Goal: Information Seeking & Learning: Compare options

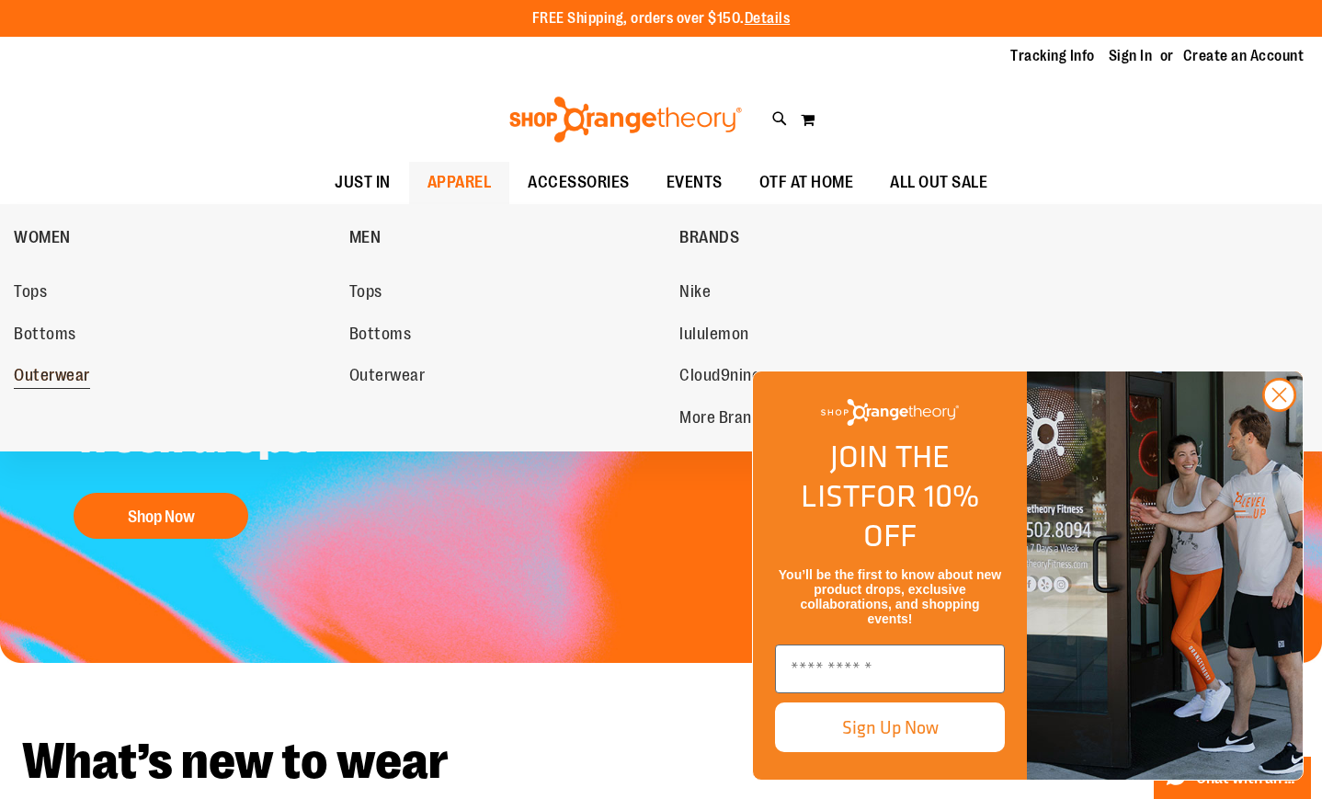
type input "**********"
click at [45, 374] on span "Outerwear" at bounding box center [52, 377] width 76 height 23
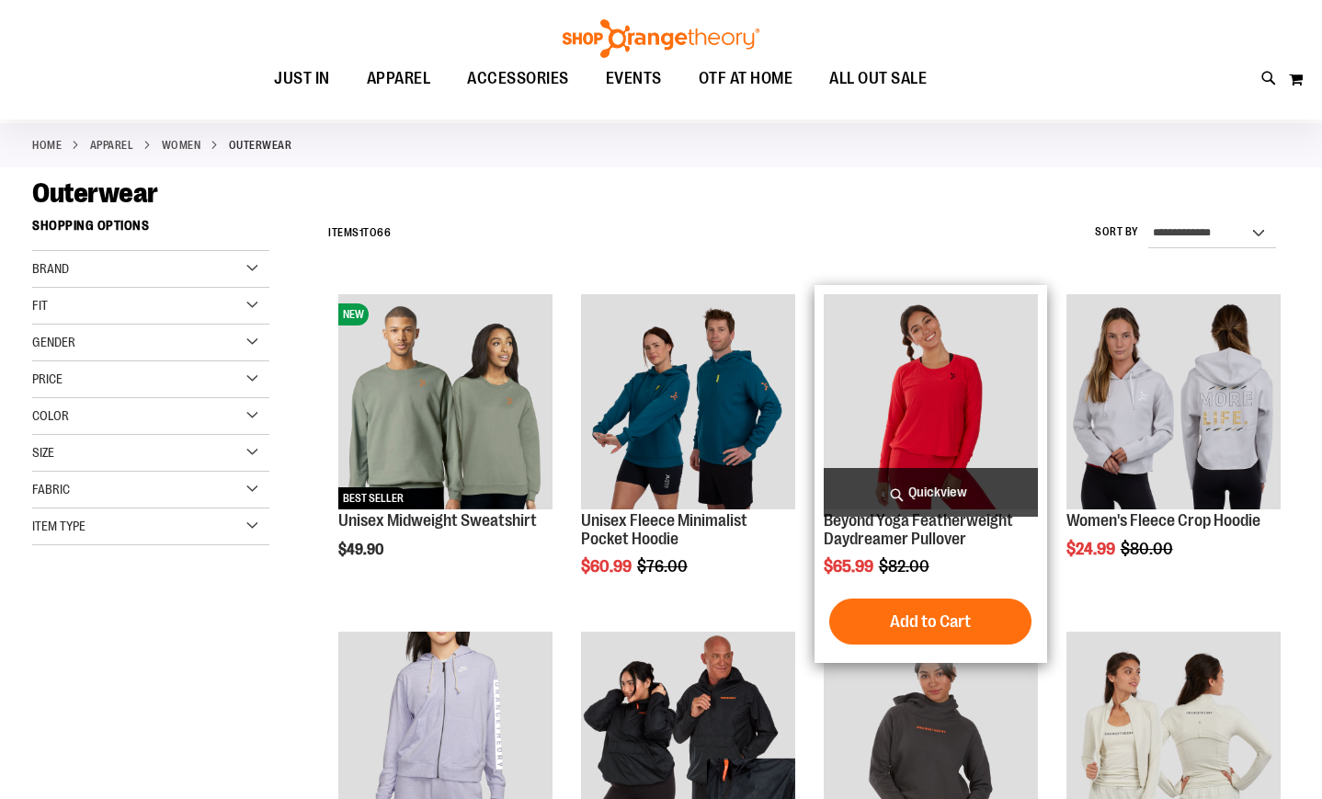
scroll to position [91, 0]
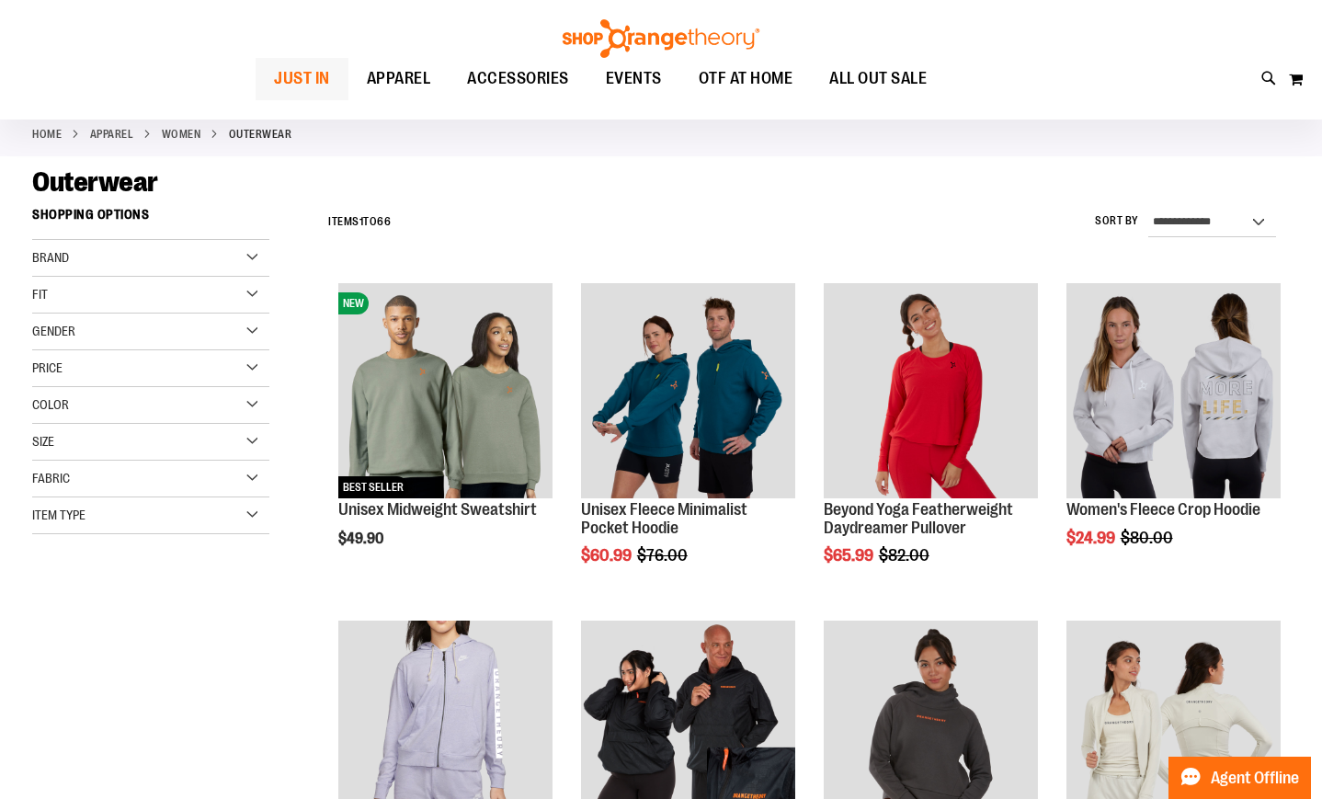
type input "**********"
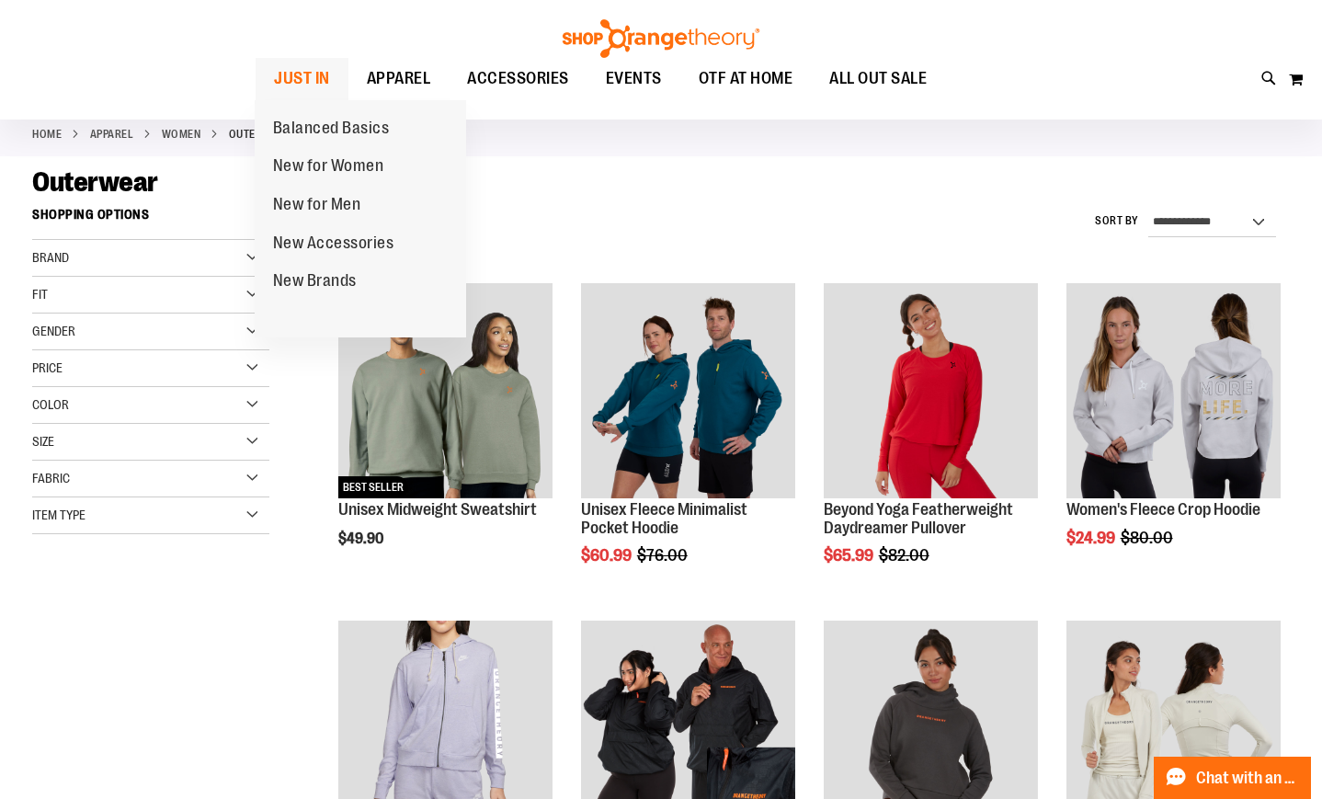
click at [284, 63] on span "JUST IN" at bounding box center [302, 78] width 56 height 41
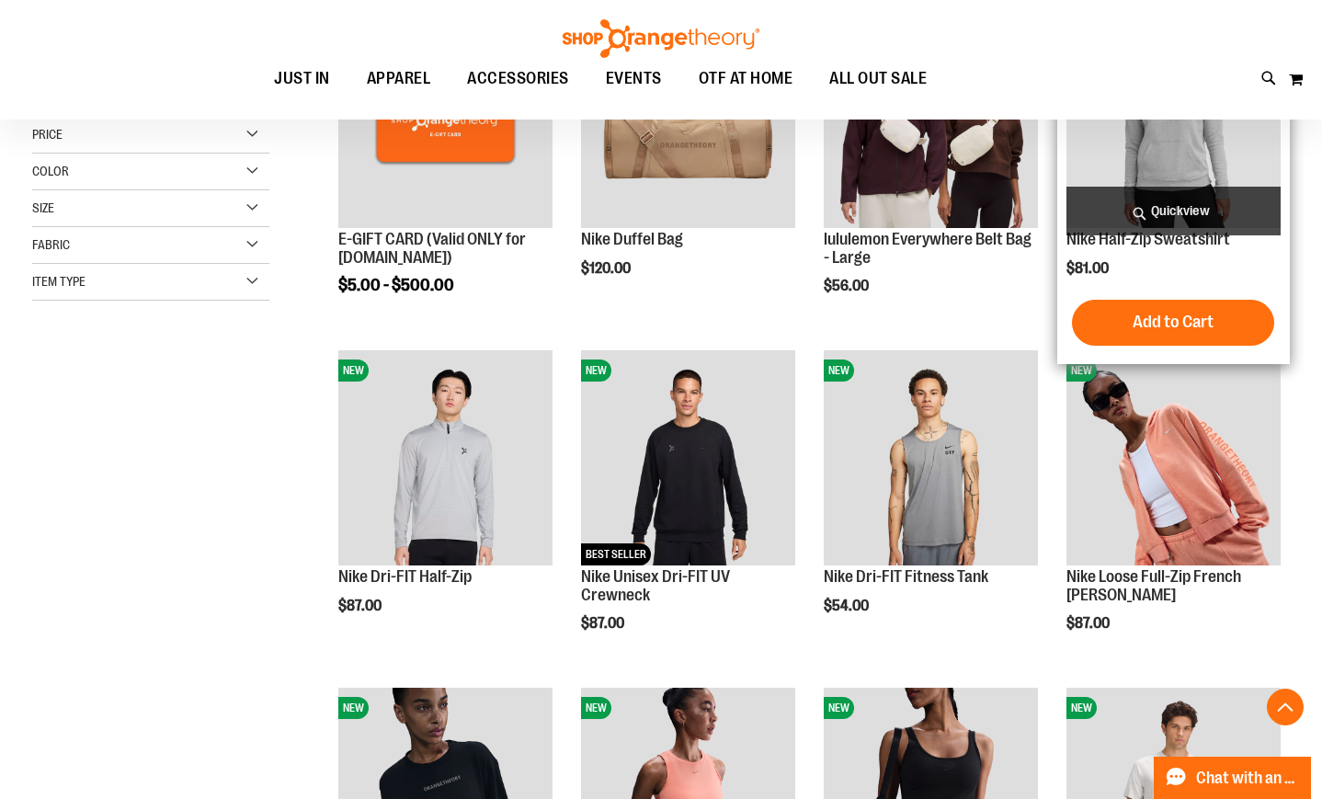
scroll to position [367, 0]
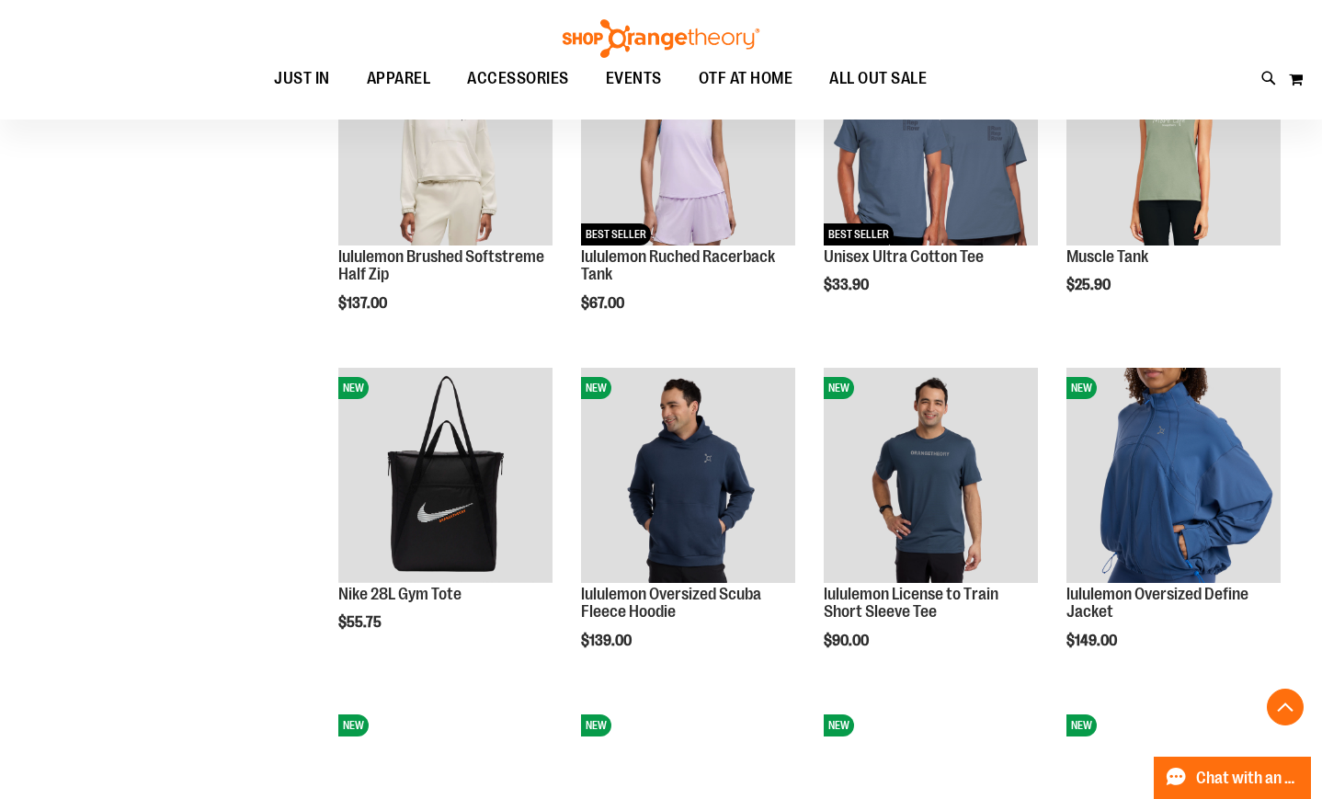
scroll to position [1378, 0]
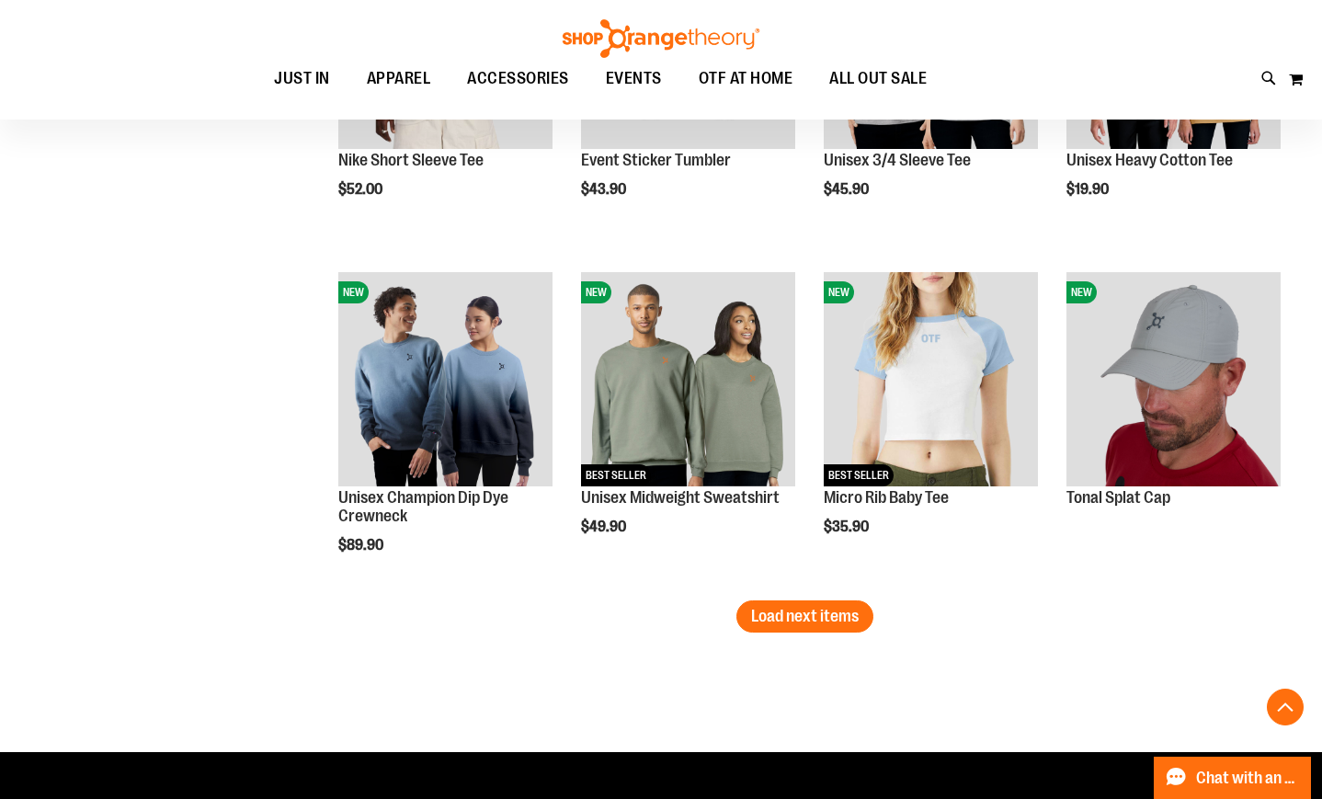
scroll to position [2848, 0]
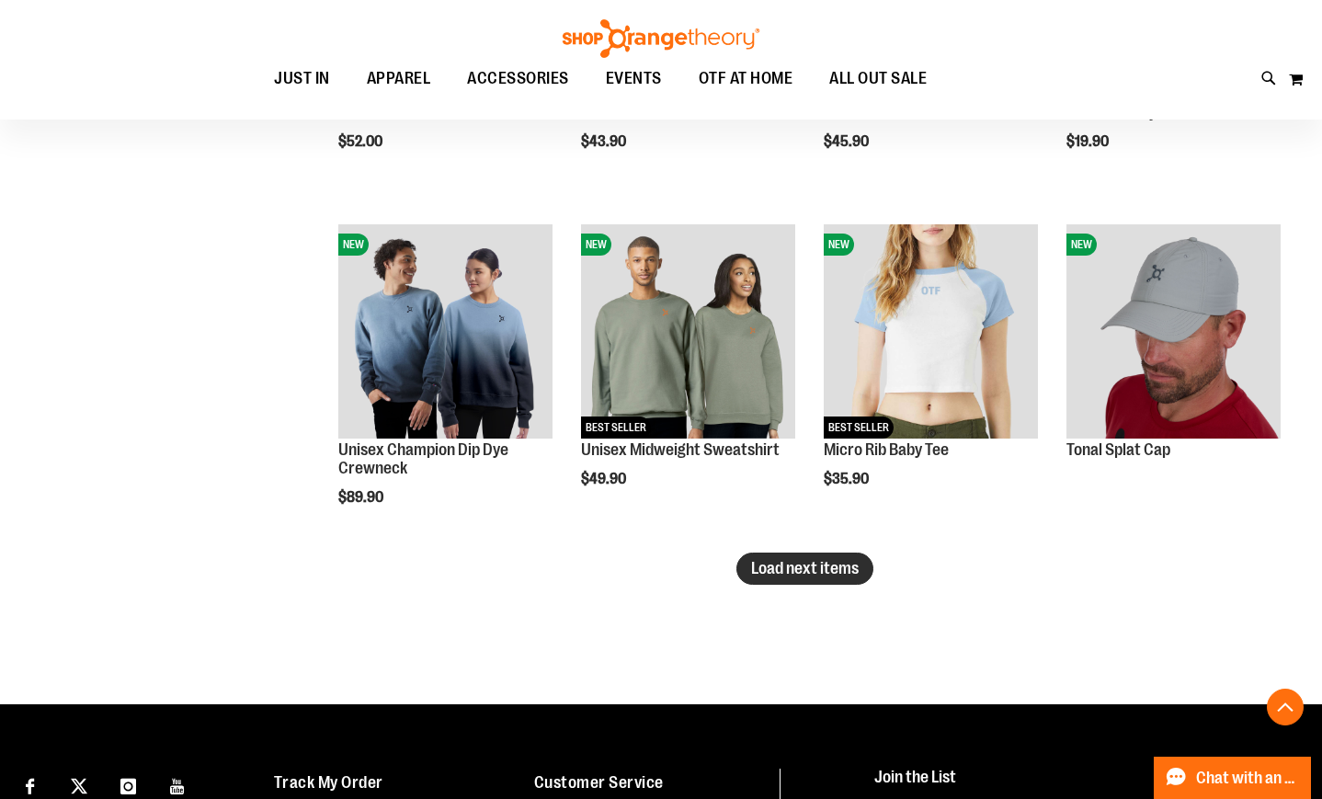
type input "**********"
click at [792, 570] on span "Load next items" at bounding box center [805, 568] width 108 height 18
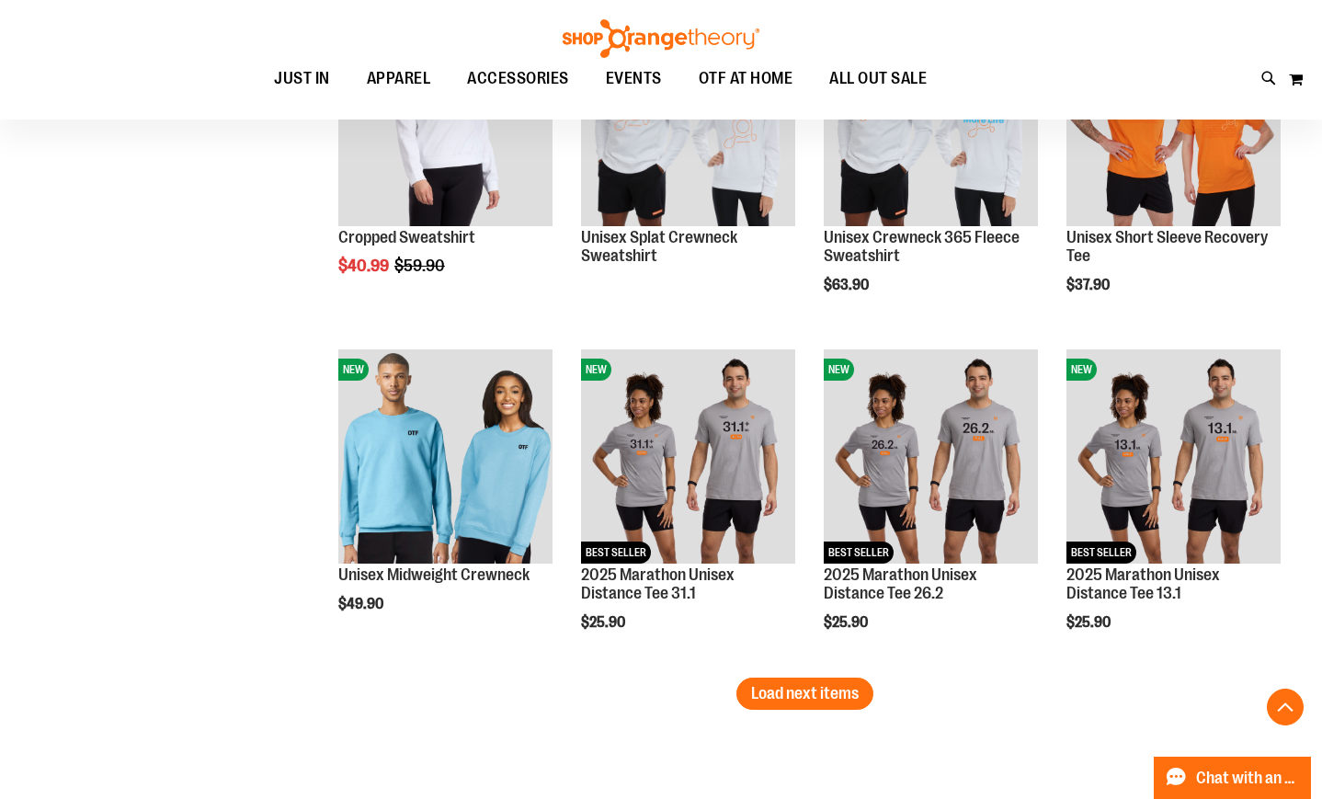
scroll to position [3767, 0]
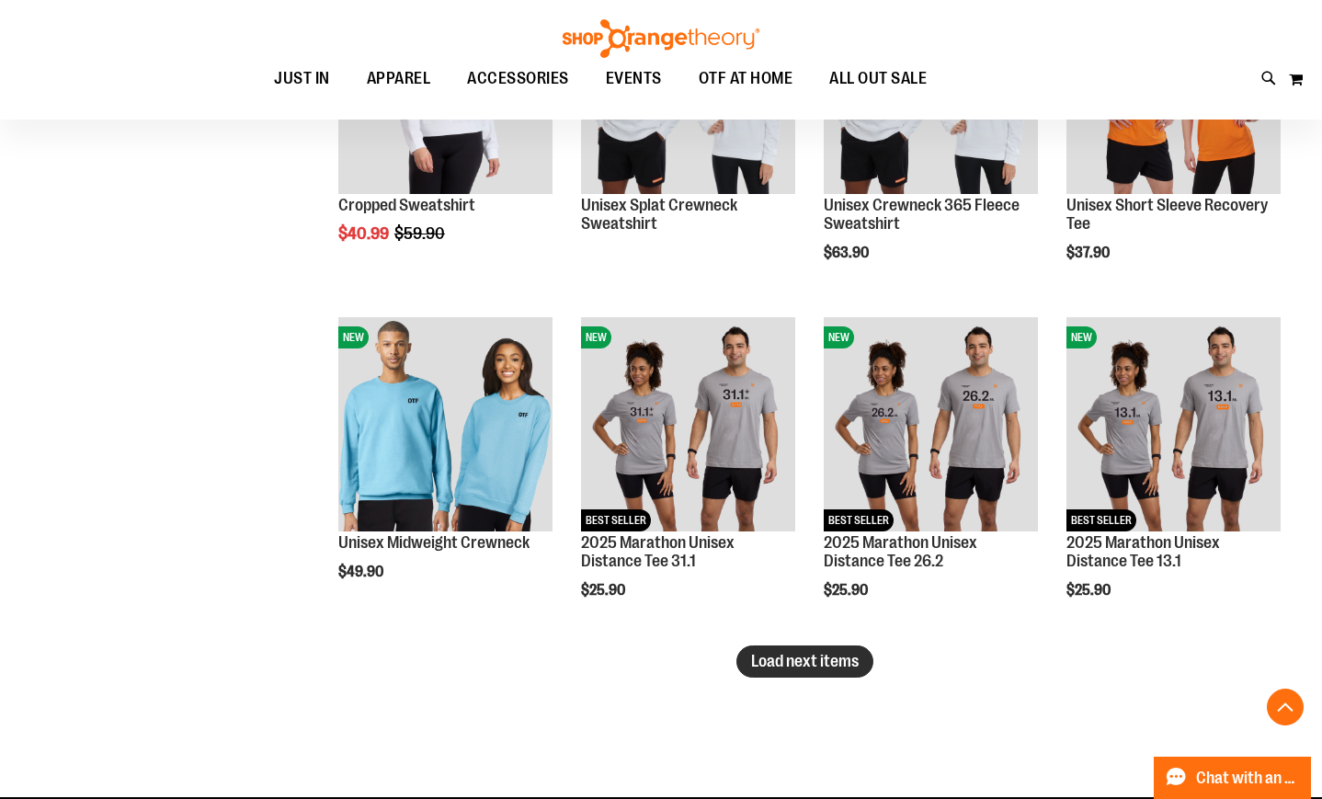
click at [792, 667] on span "Load next items" at bounding box center [805, 661] width 108 height 18
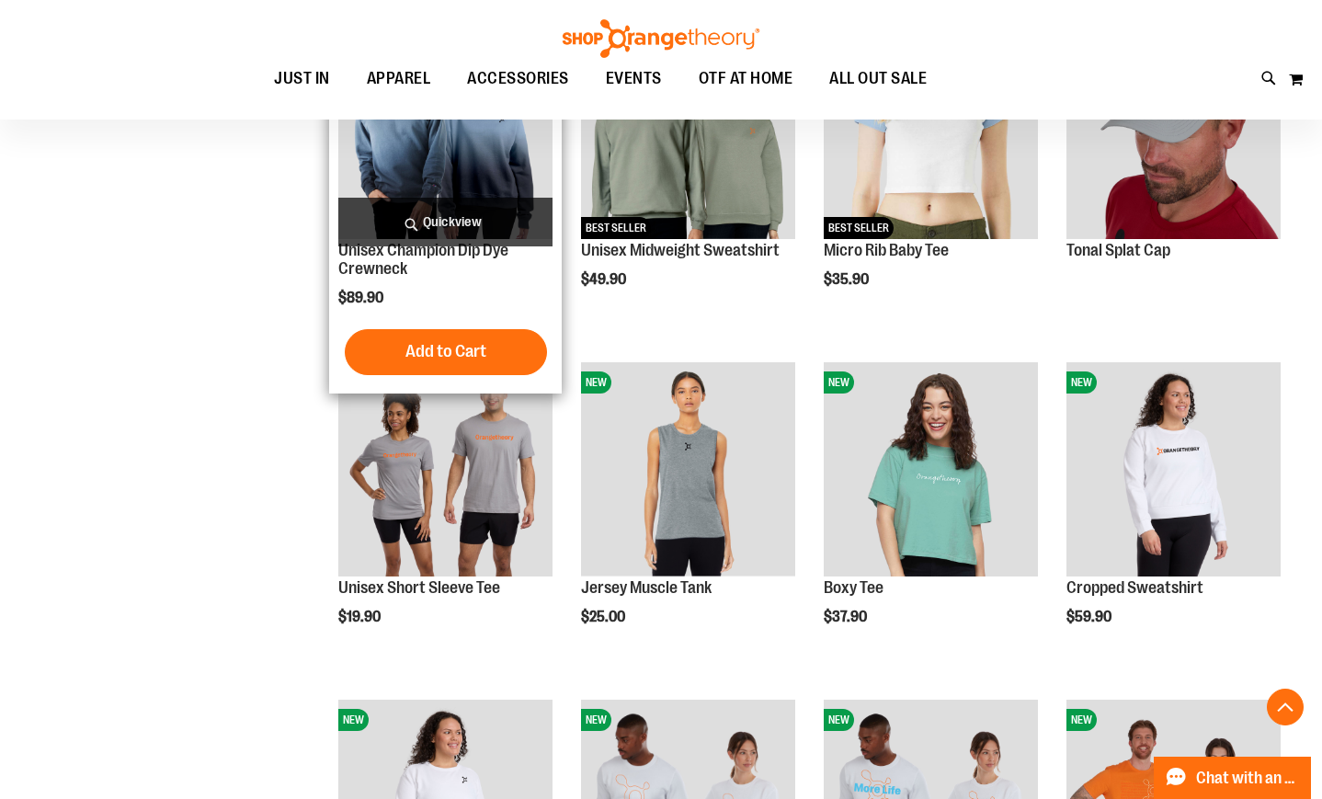
scroll to position [2848, 0]
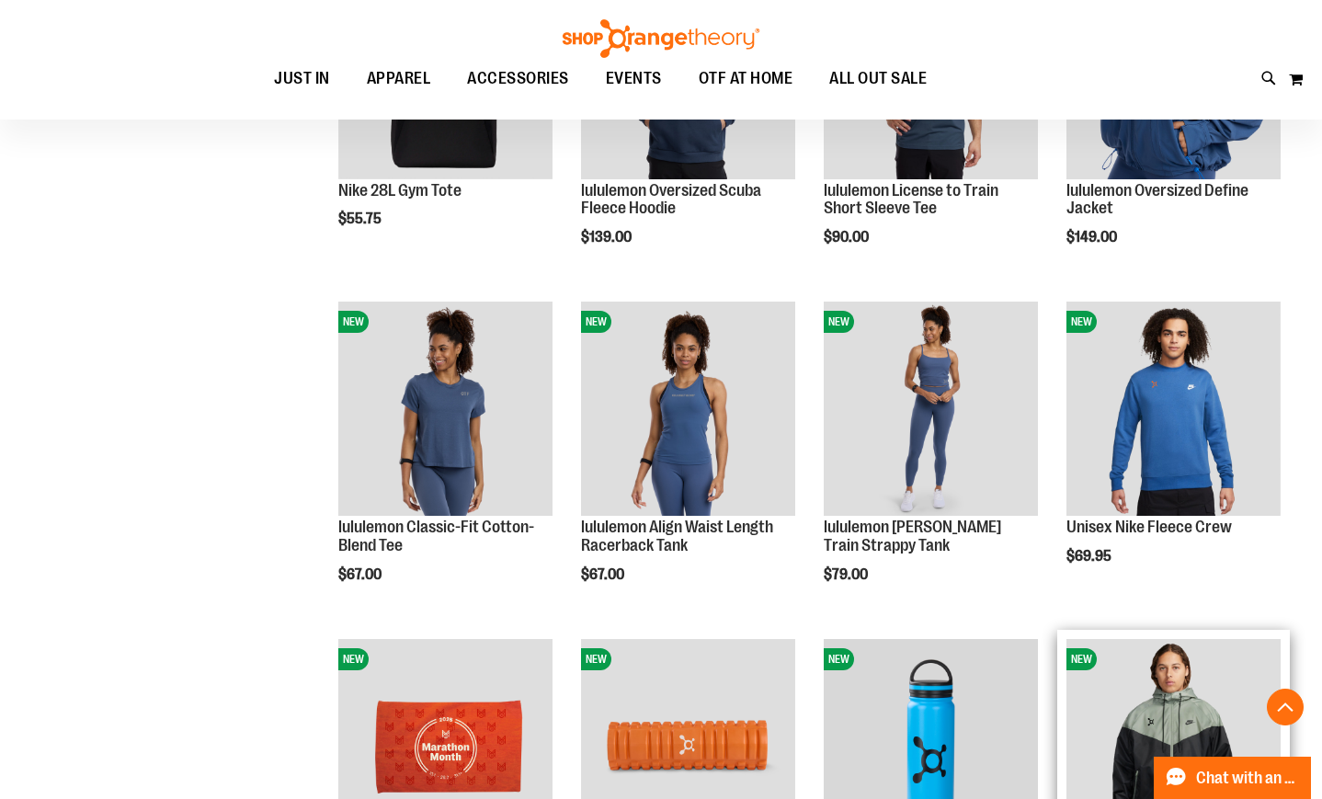
scroll to position [1745, 0]
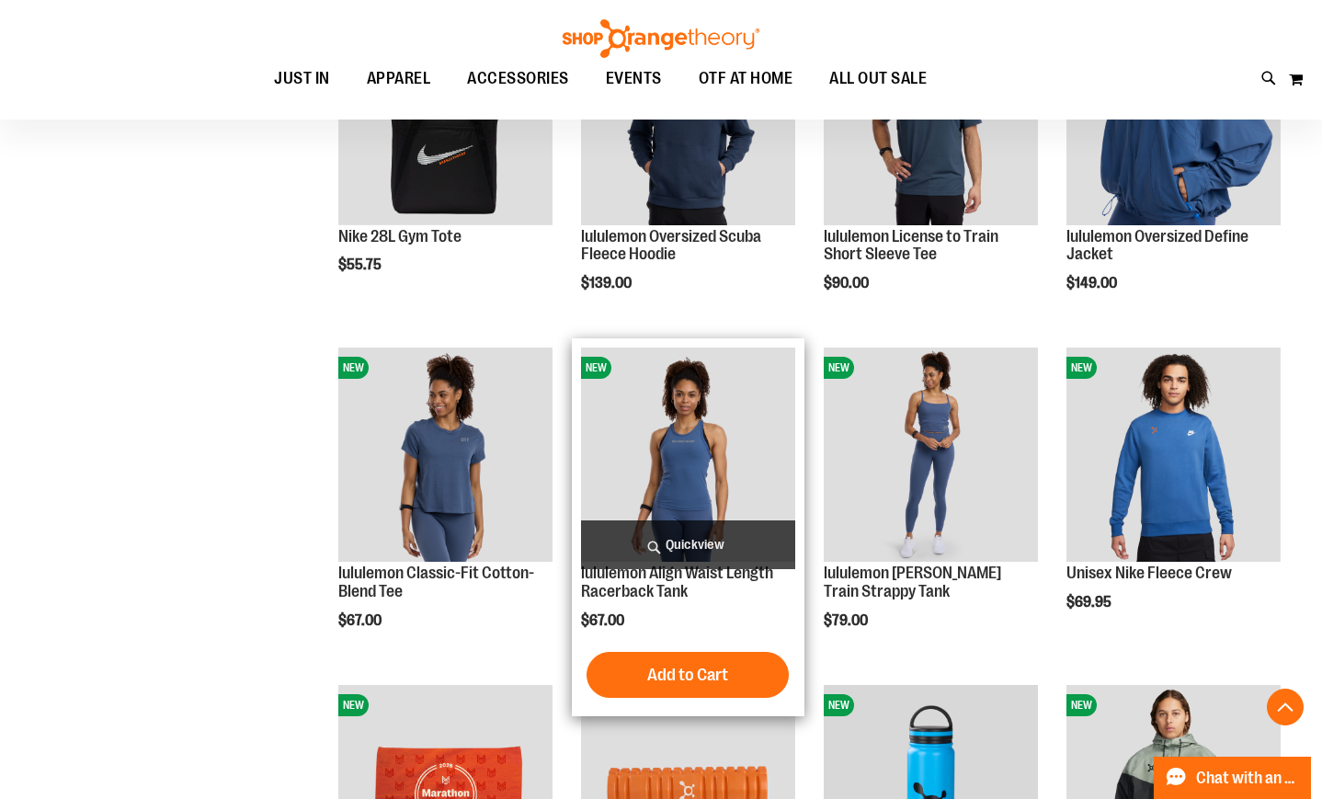
scroll to position [1929, 0]
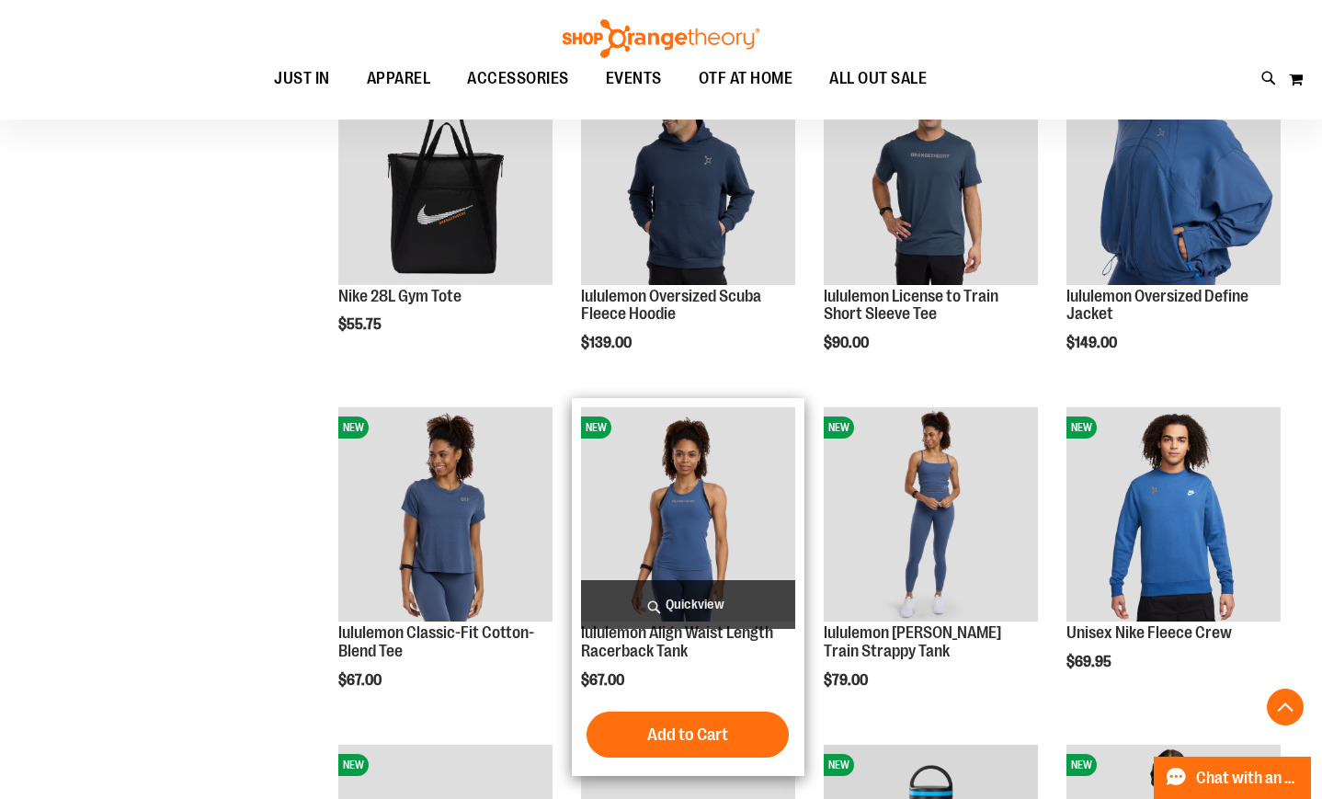
scroll to position [826, 0]
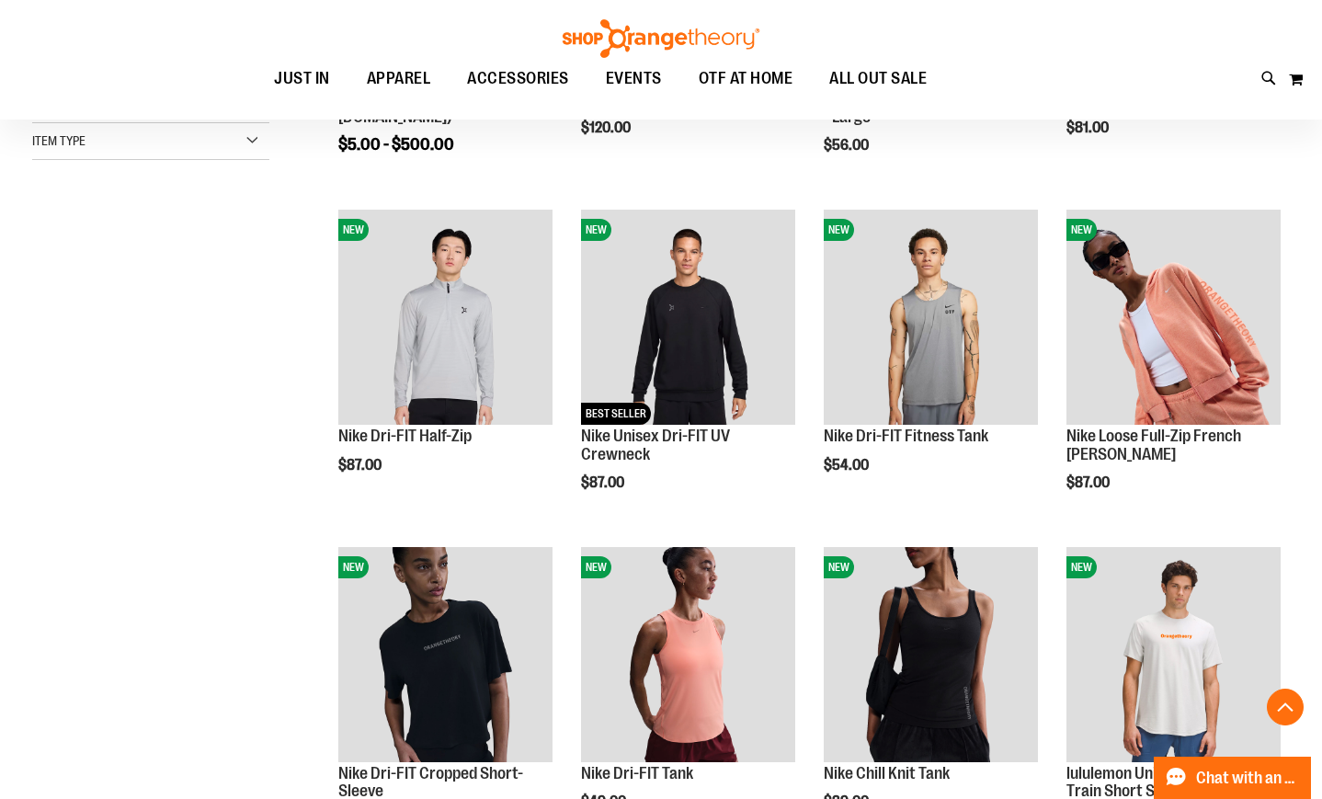
scroll to position [551, 0]
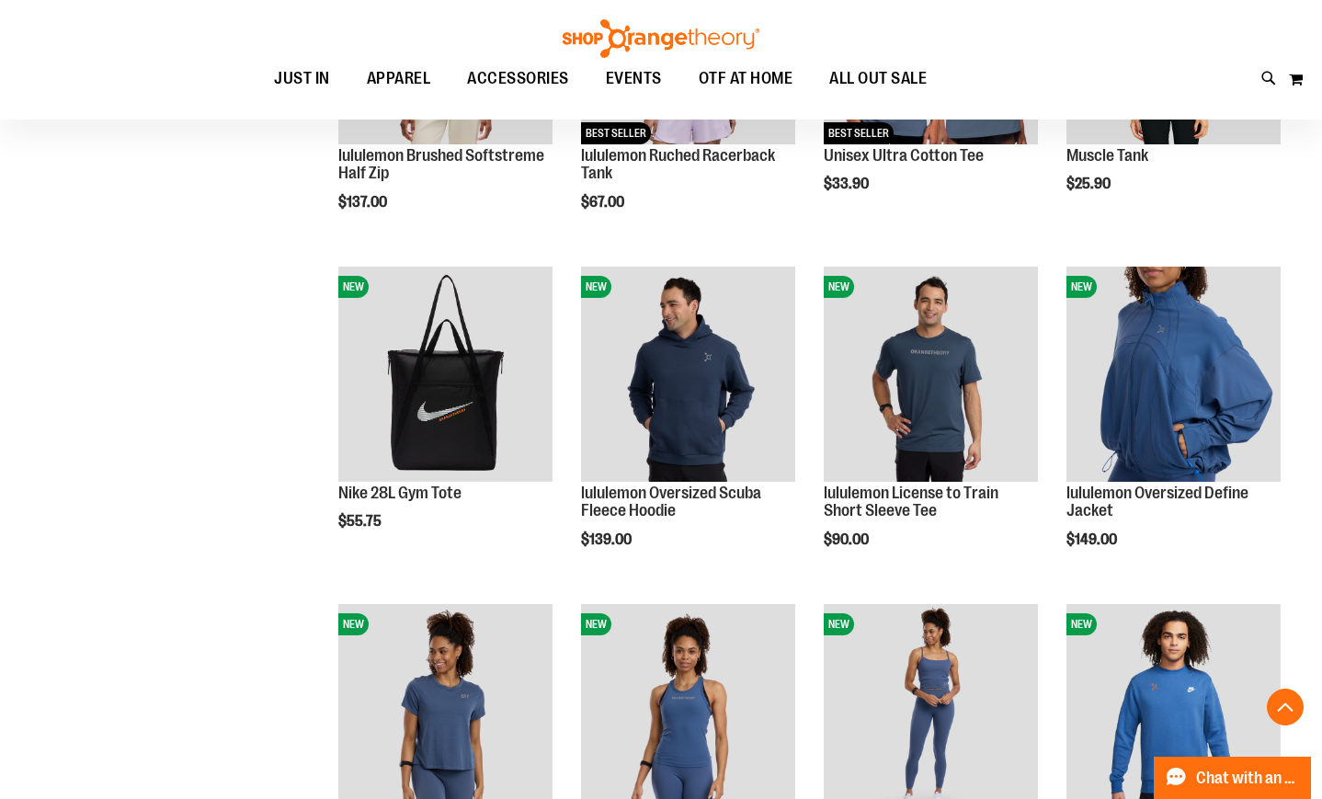
scroll to position [1470, 0]
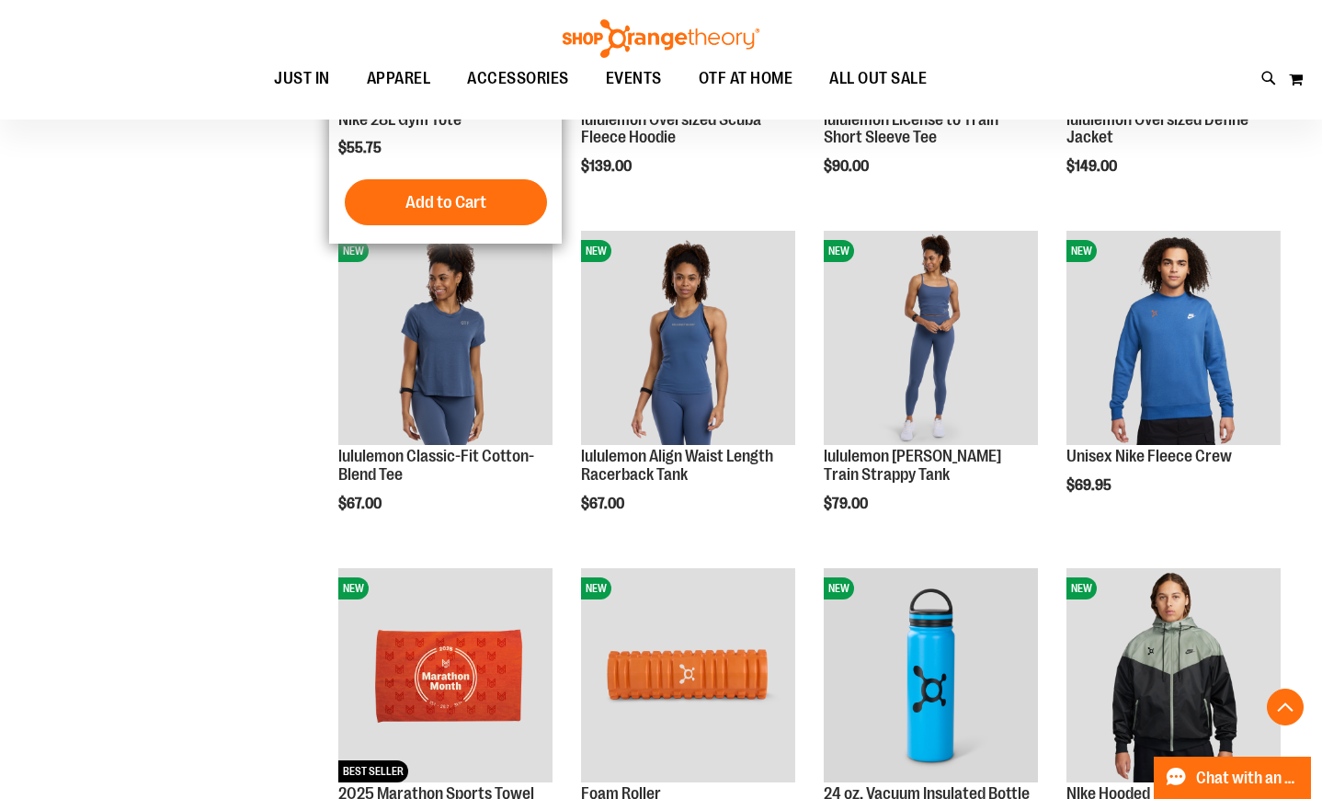
scroll to position [1837, 0]
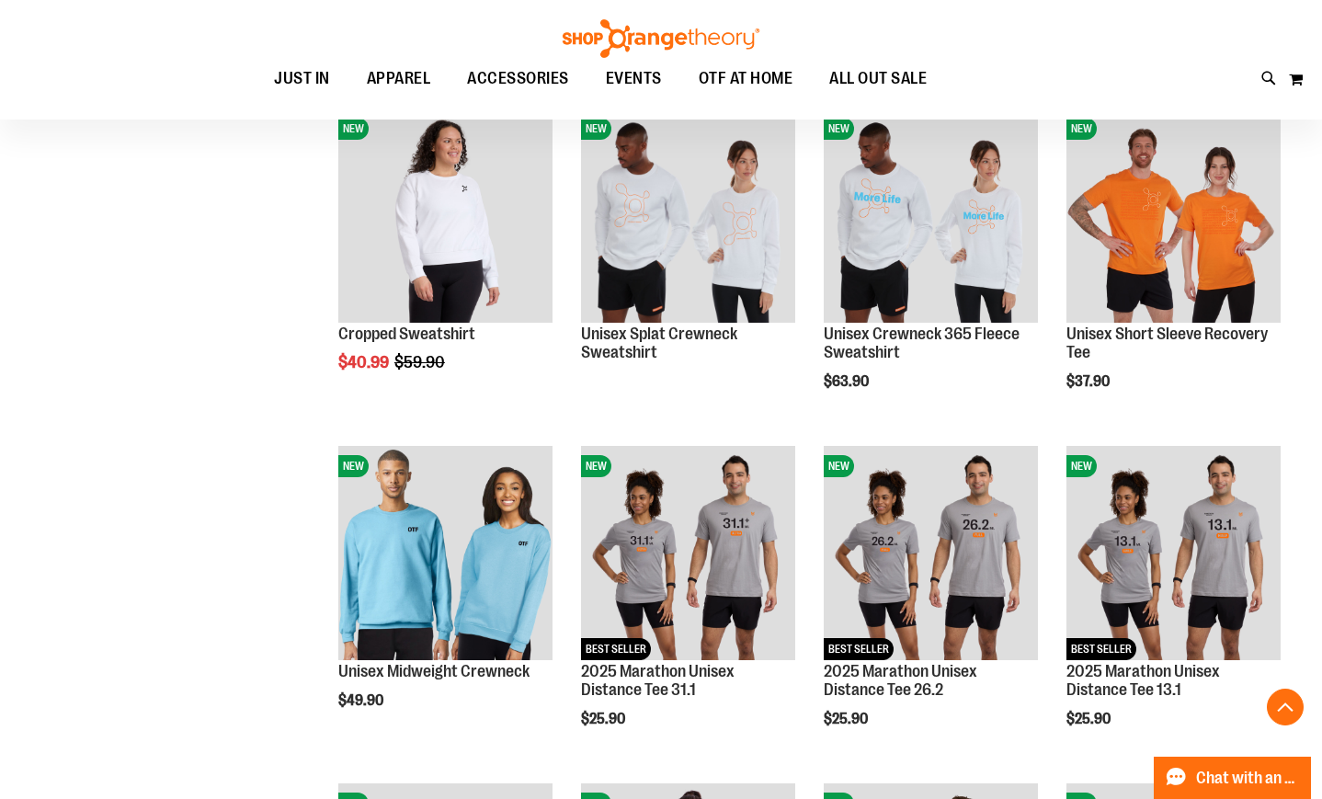
scroll to position [3676, 0]
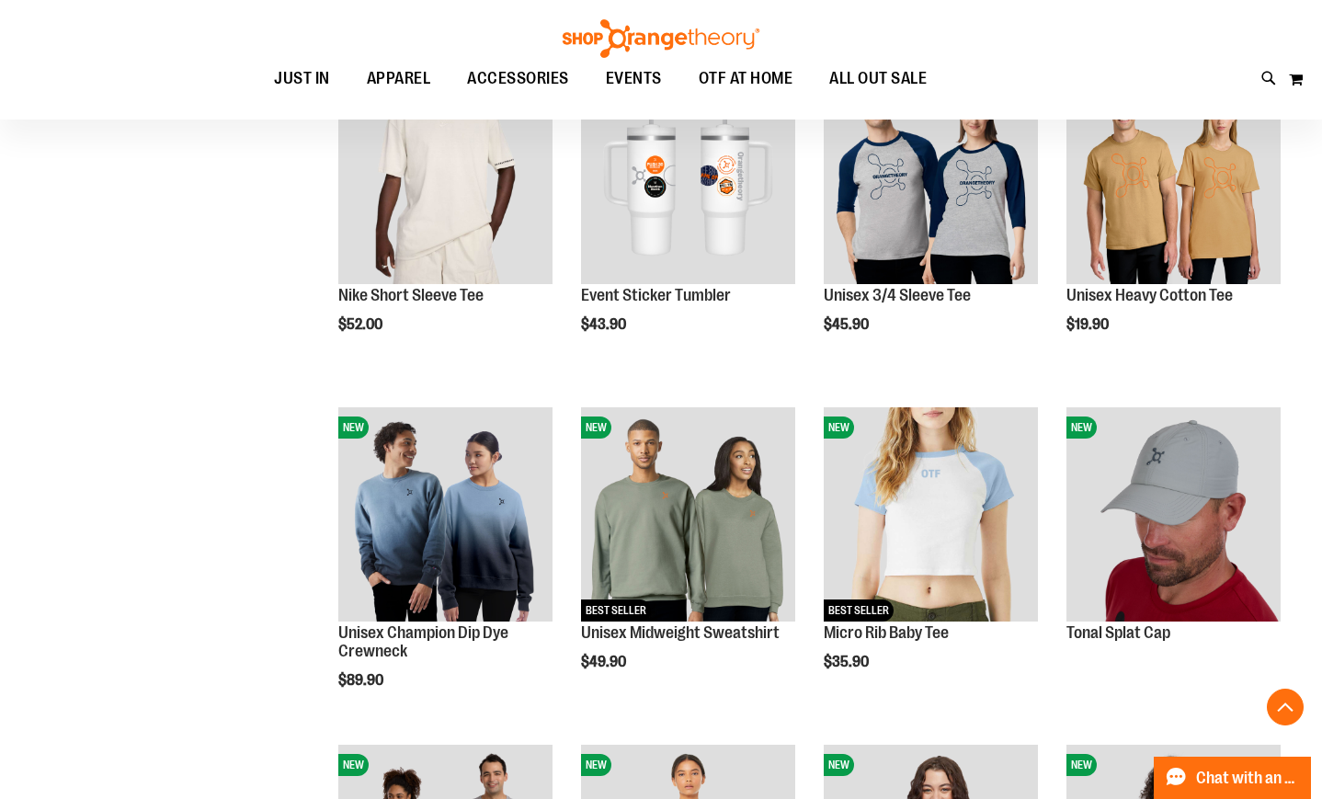
scroll to position [2665, 0]
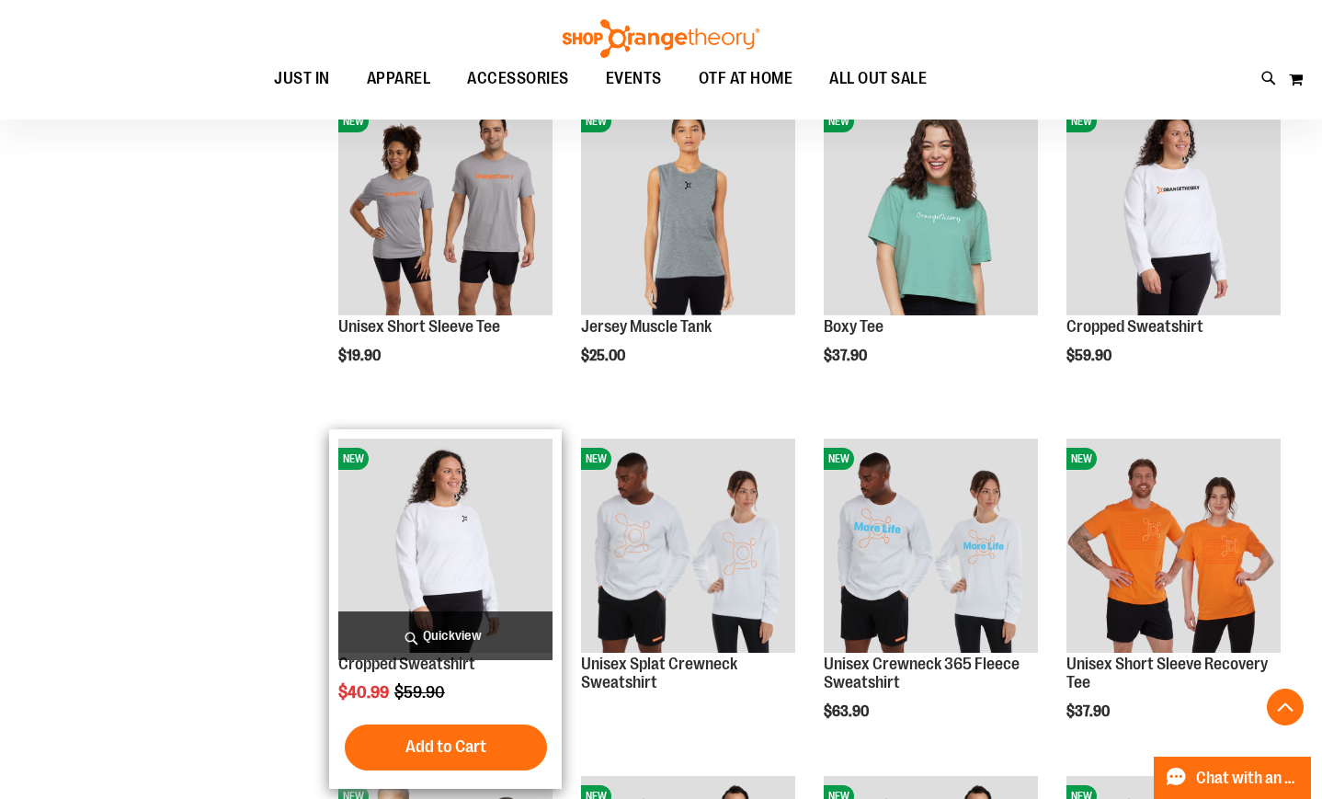
scroll to position [3308, 0]
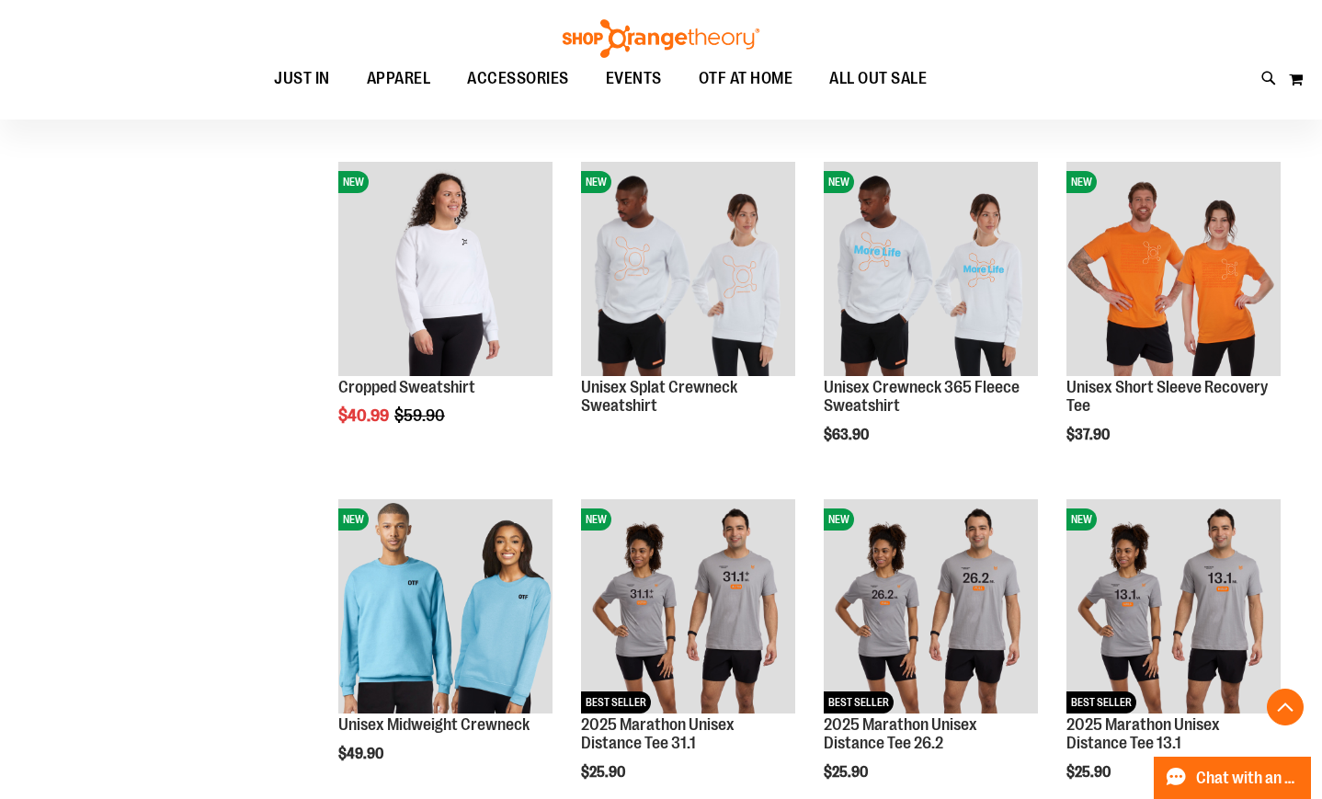
scroll to position [3584, 0]
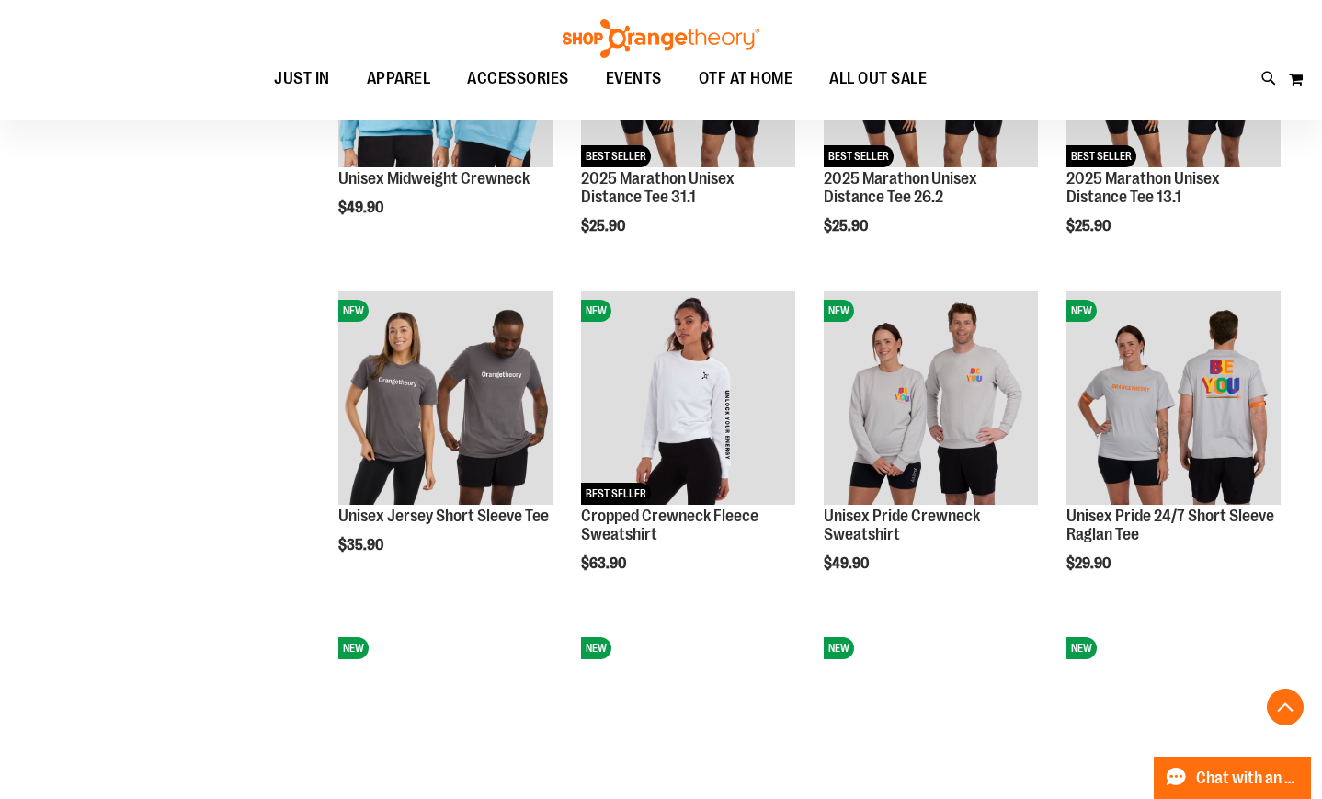
scroll to position [4135, 0]
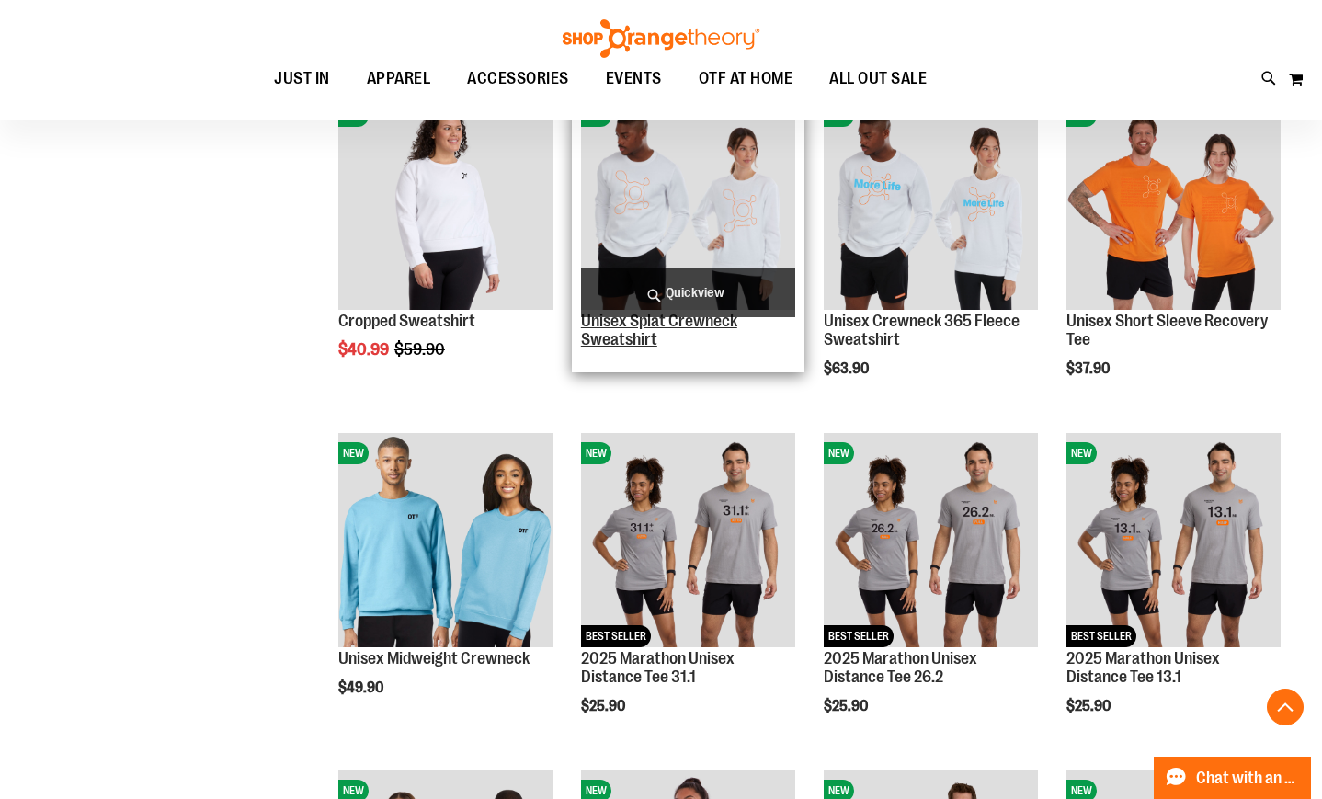
scroll to position [3767, 0]
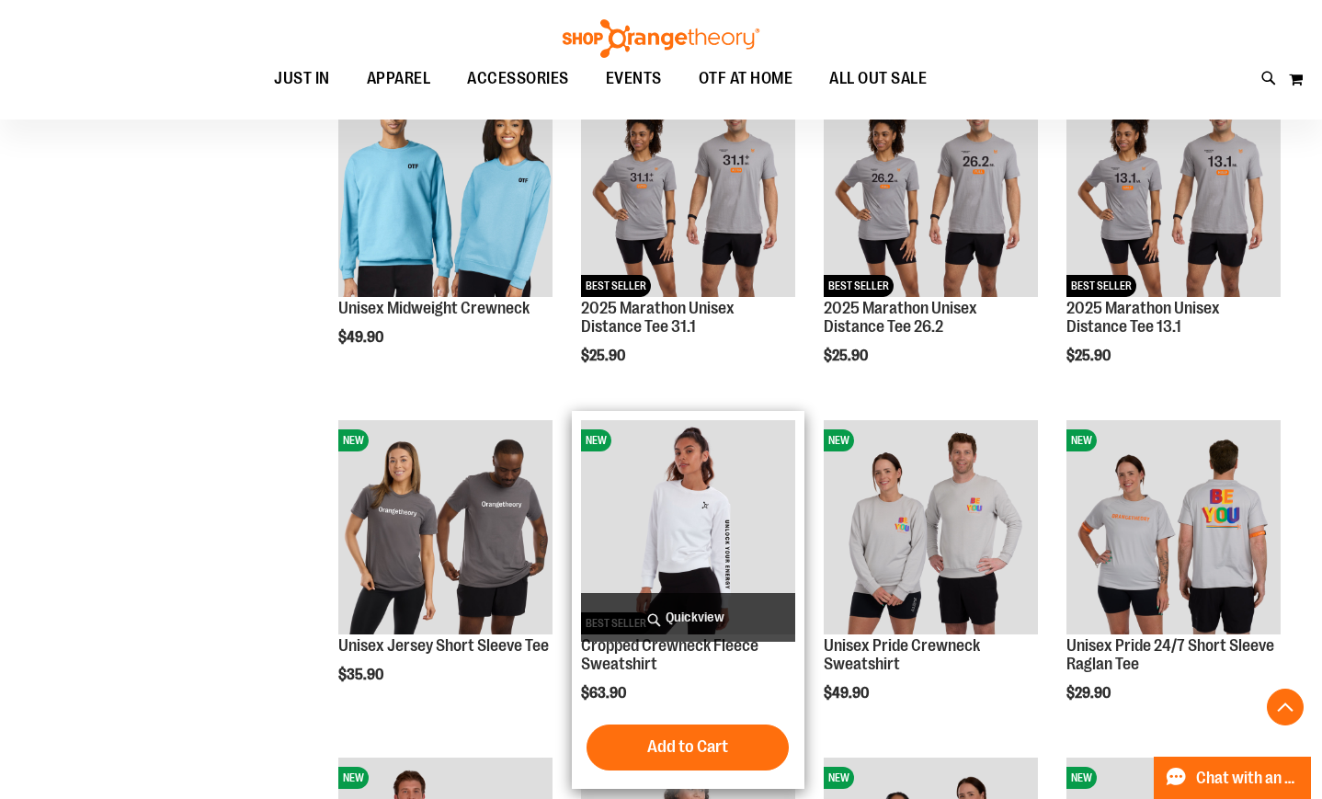
scroll to position [4043, 0]
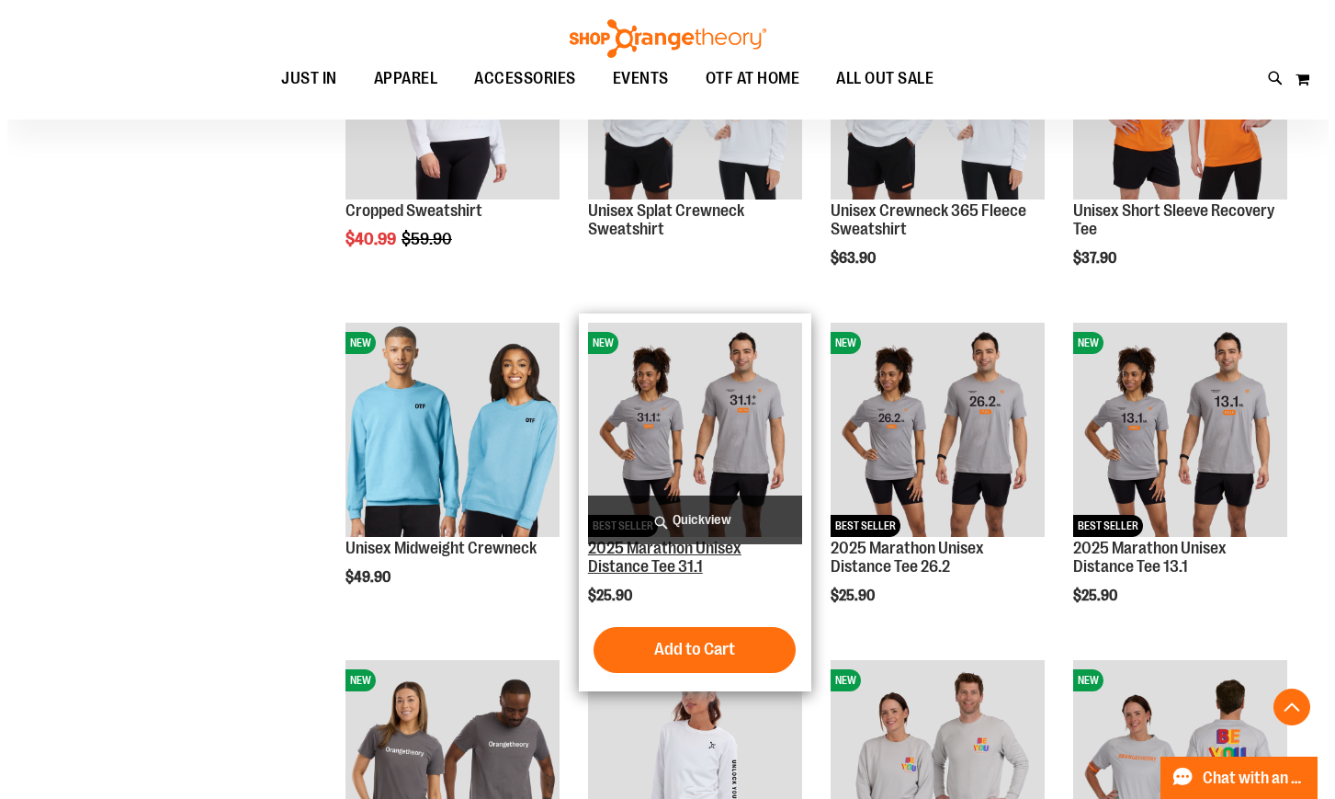
scroll to position [4135, 0]
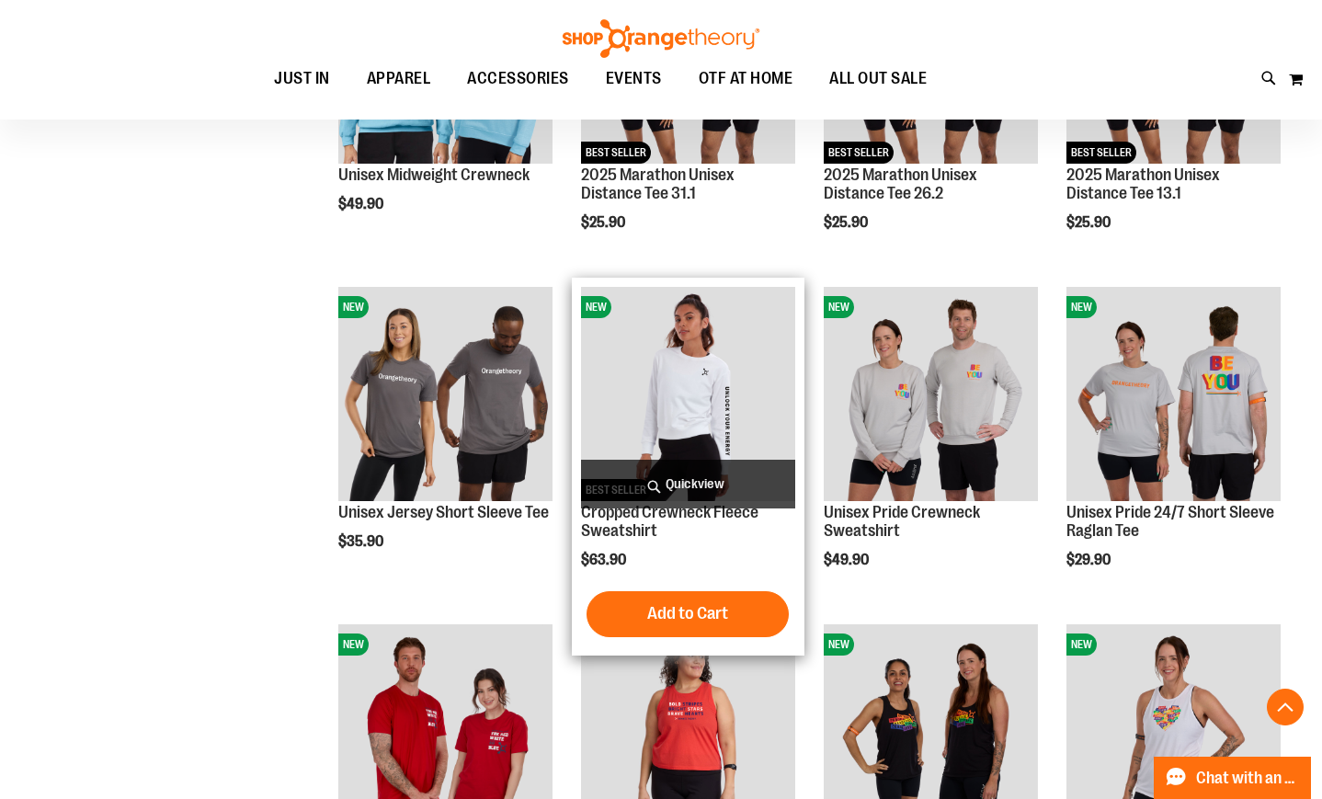
click at [701, 479] on span "Quickview" at bounding box center [688, 484] width 214 height 49
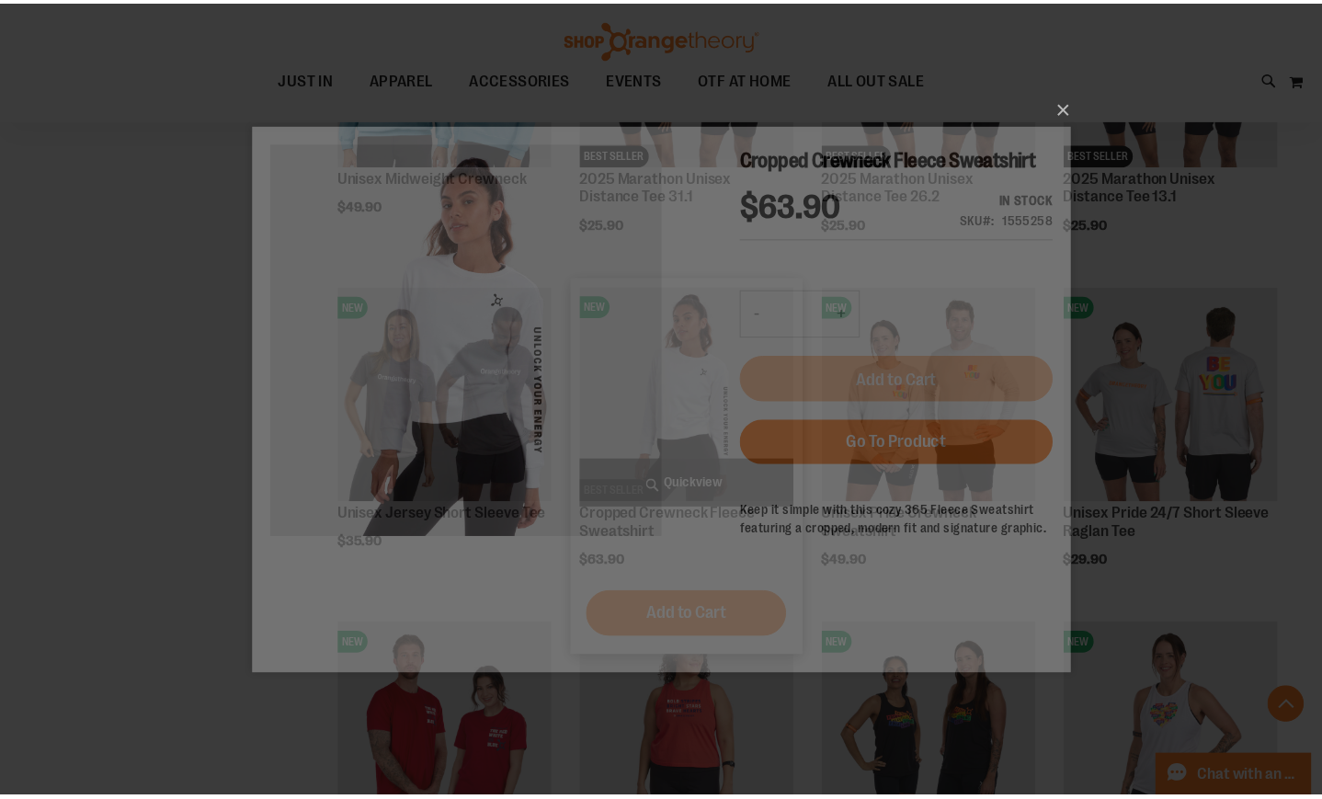
scroll to position [0, 0]
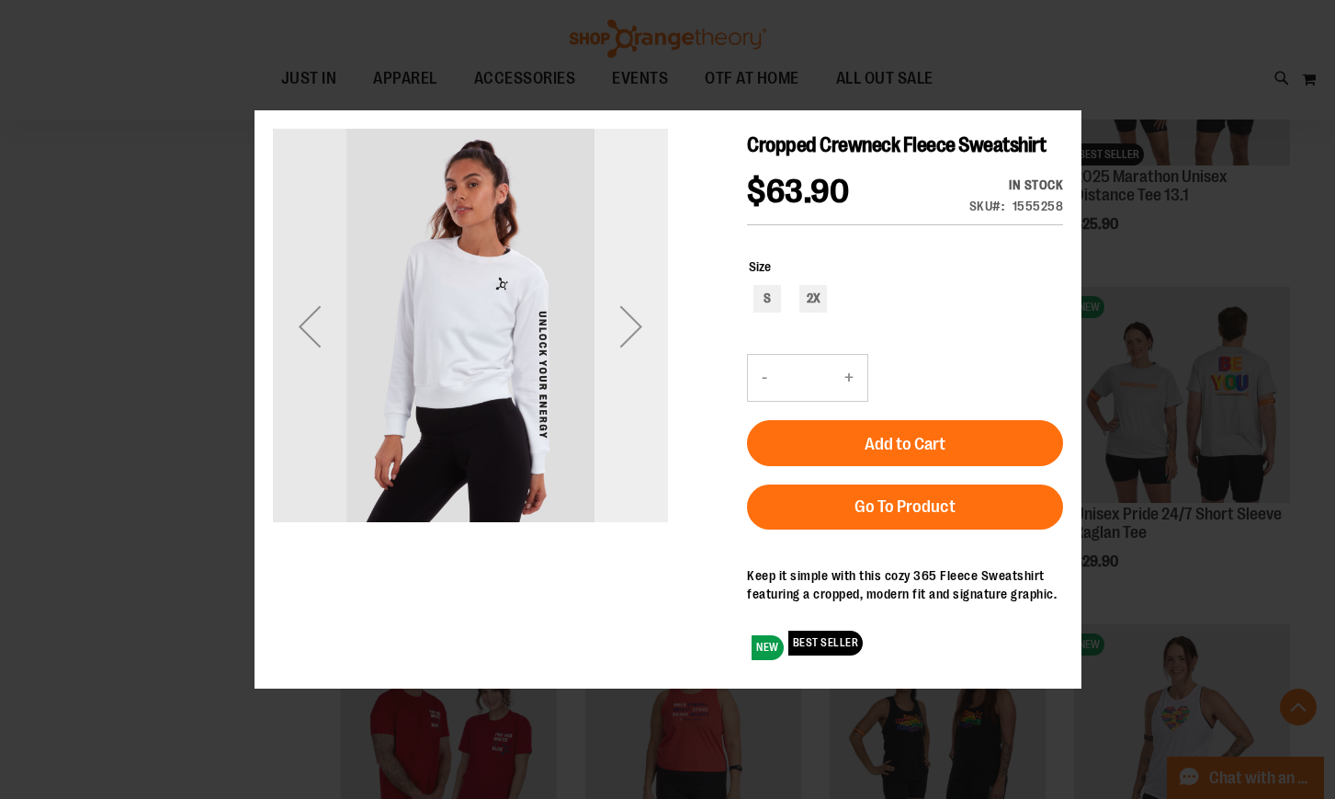
click at [623, 313] on div "Next" at bounding box center [631, 326] width 74 height 74
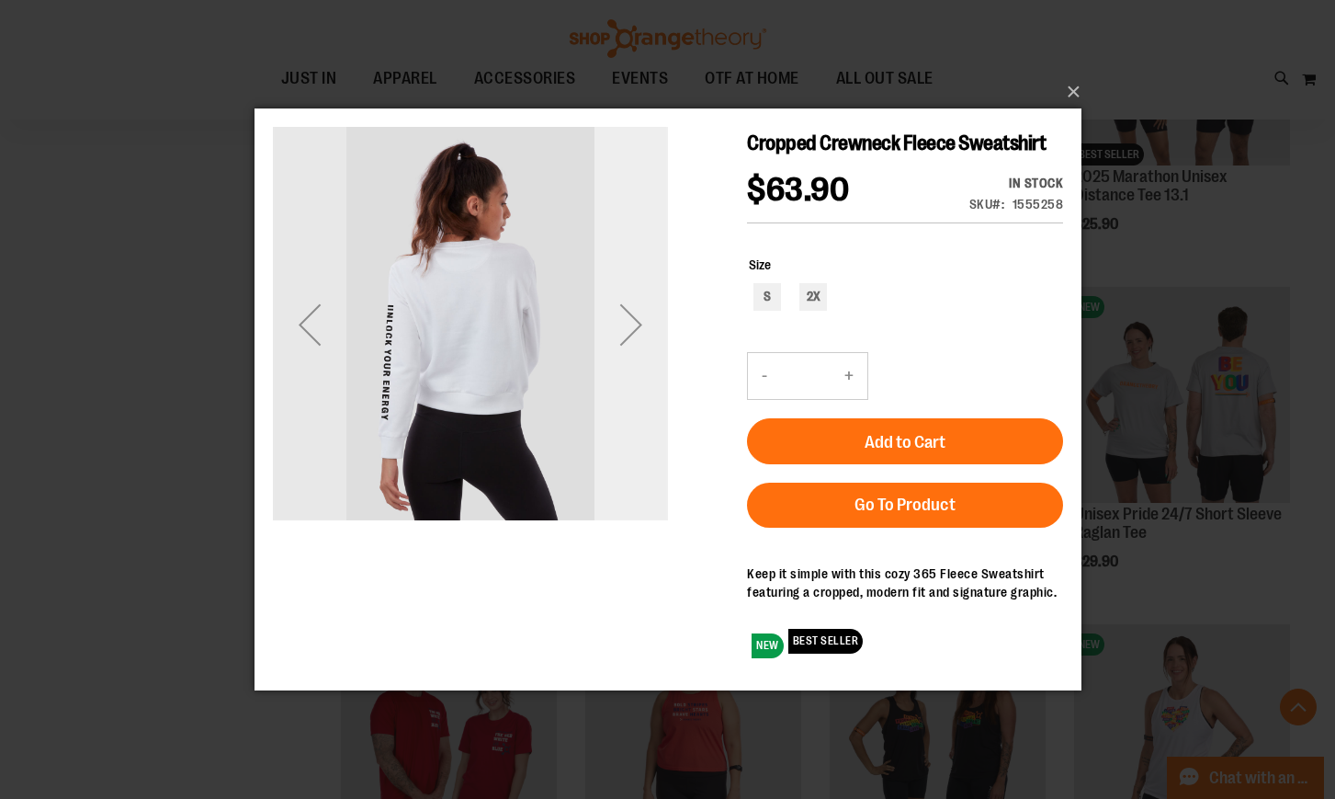
click at [624, 311] on div "Next" at bounding box center [631, 324] width 74 height 74
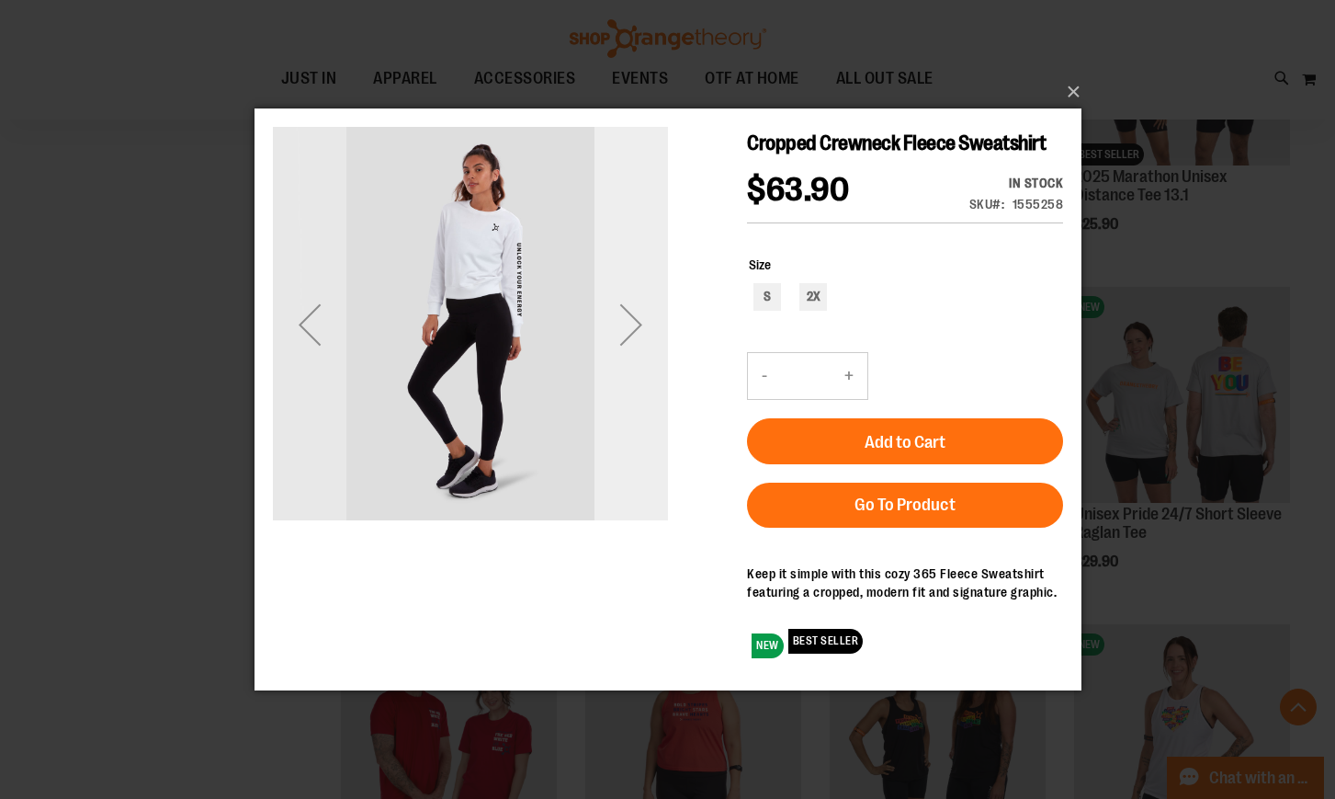
click at [624, 311] on div "Next" at bounding box center [631, 324] width 74 height 74
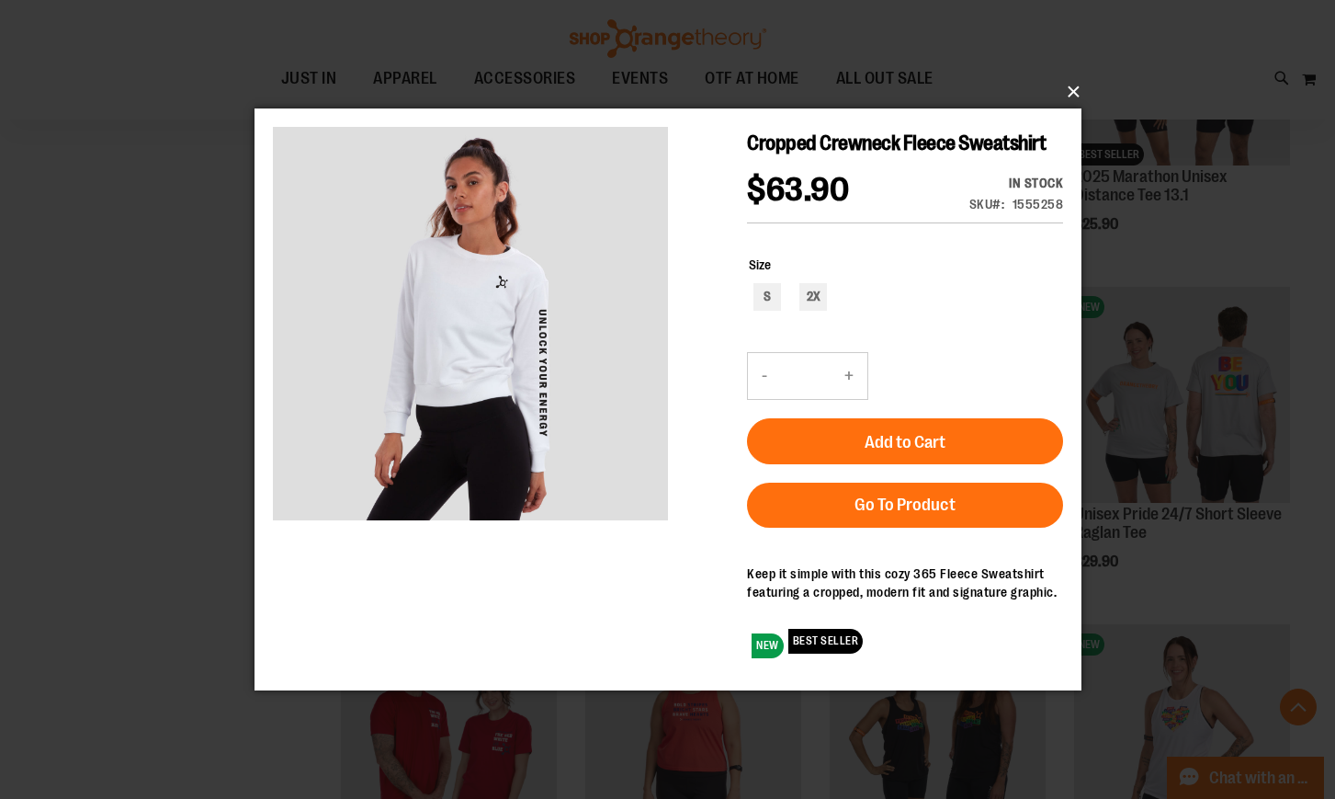
click at [1074, 97] on button "×" at bounding box center [673, 92] width 827 height 40
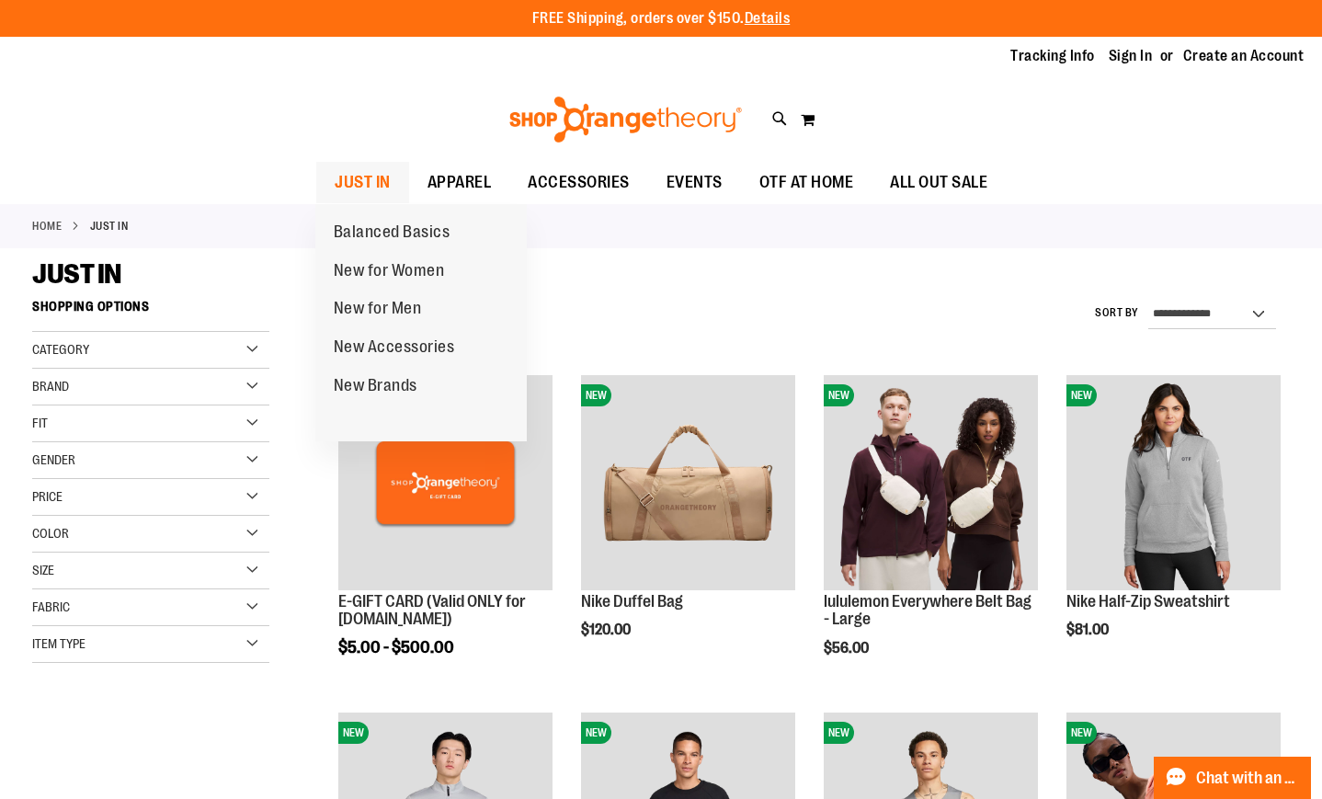
click at [381, 186] on span "JUST IN" at bounding box center [363, 182] width 56 height 41
type input "**********"
click at [382, 264] on span "New for Women" at bounding box center [389, 272] width 111 height 23
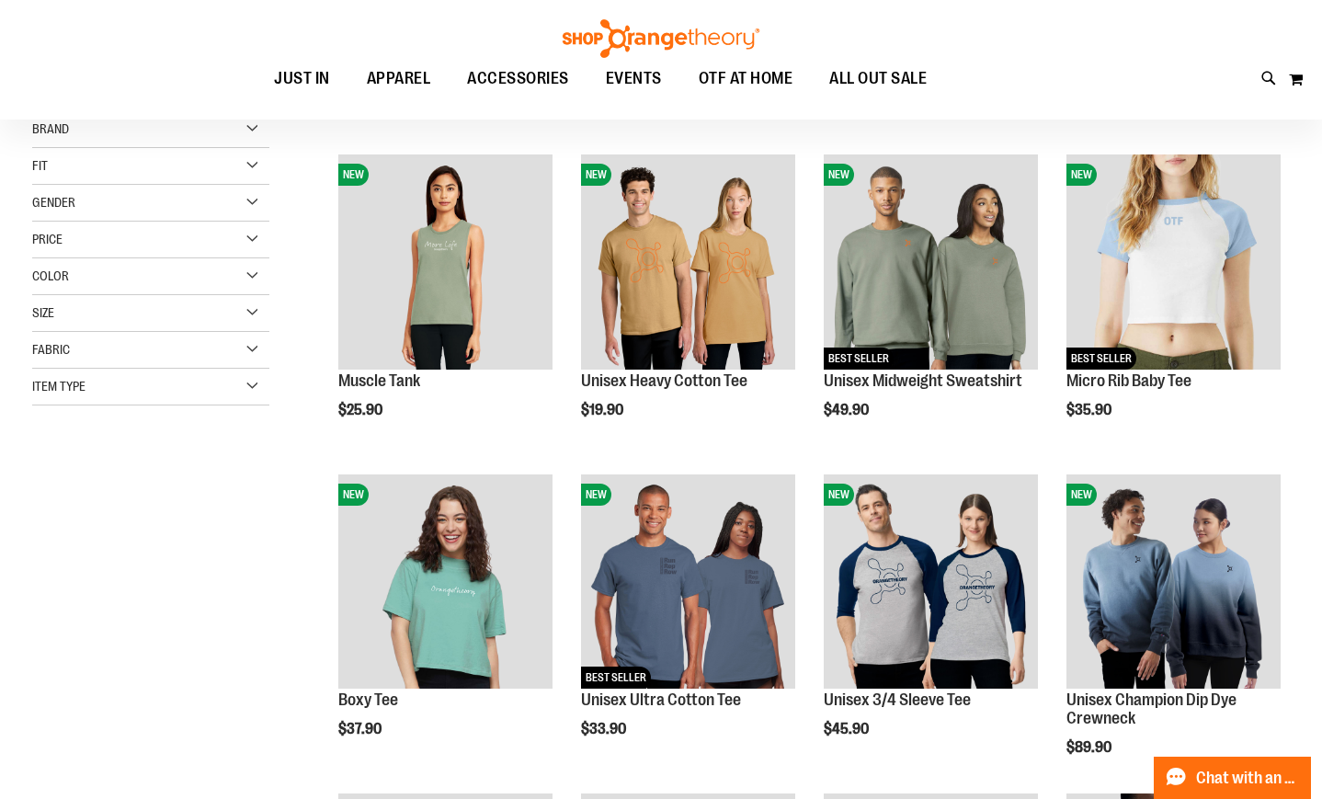
scroll to position [275, 0]
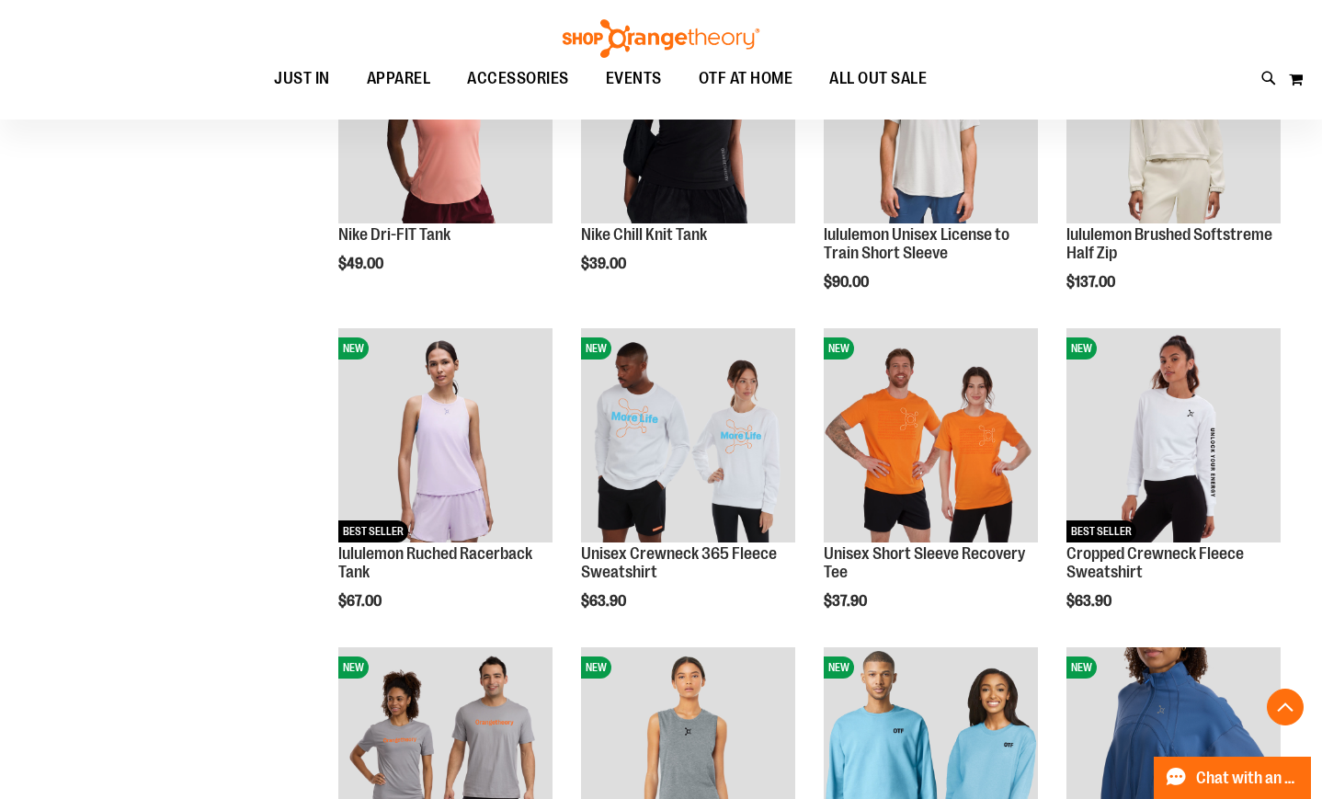
scroll to position [1378, 0]
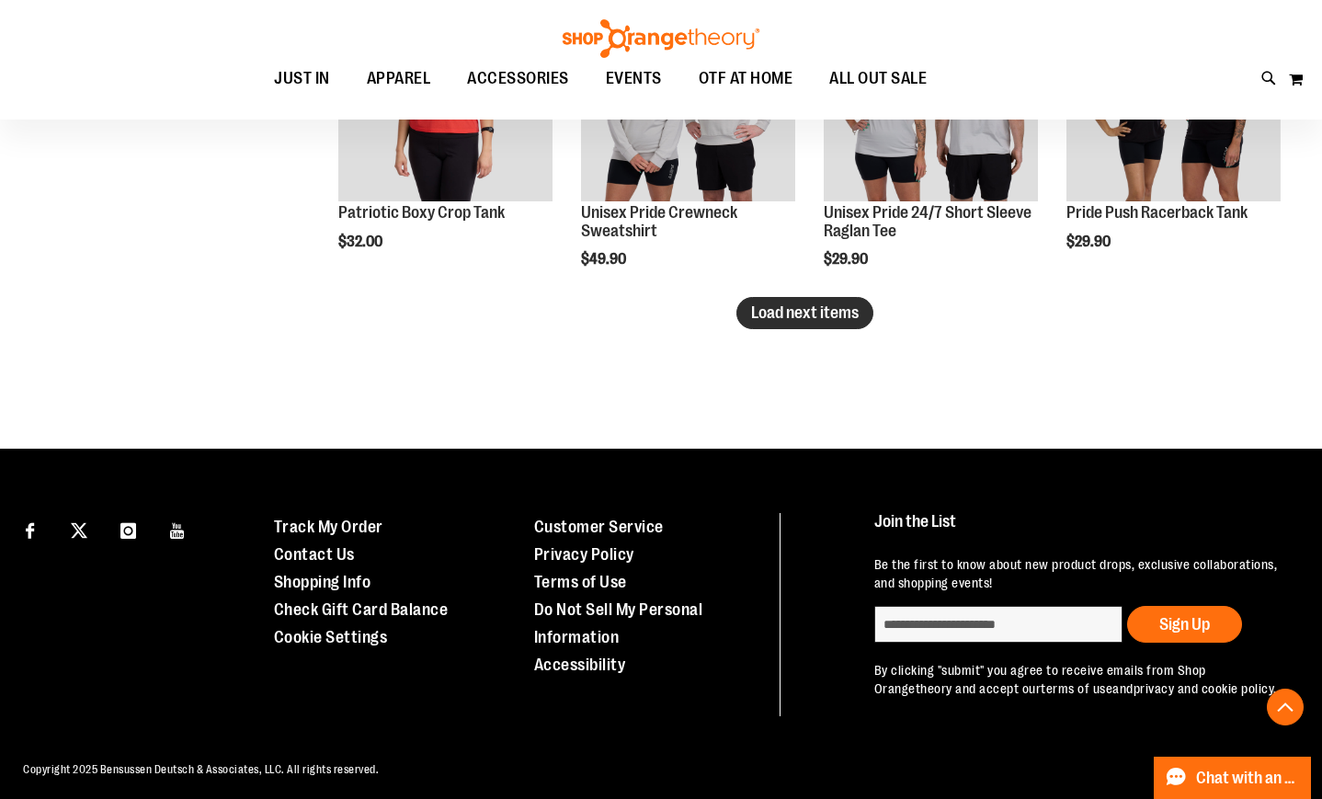
type input "**********"
click at [841, 317] on span "Load next items" at bounding box center [805, 312] width 108 height 18
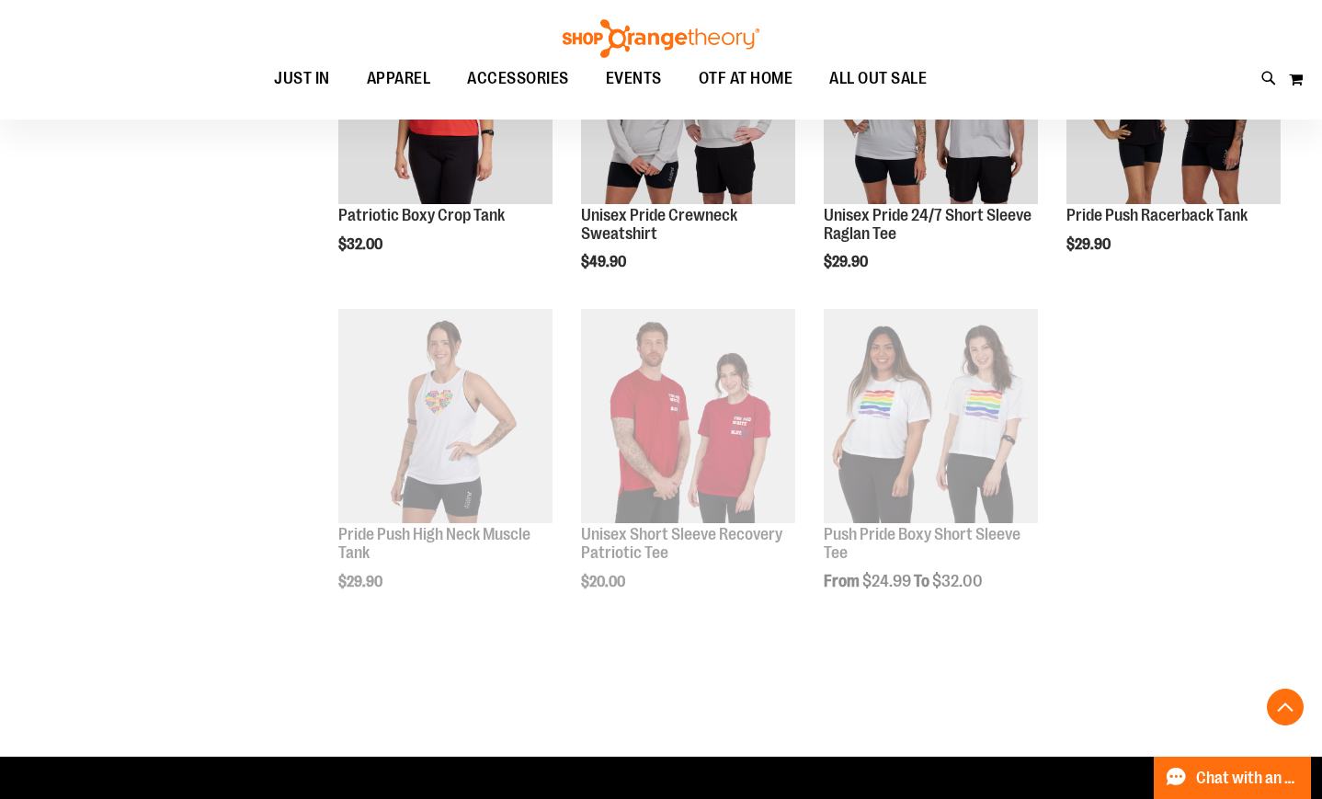
scroll to position [2940, 0]
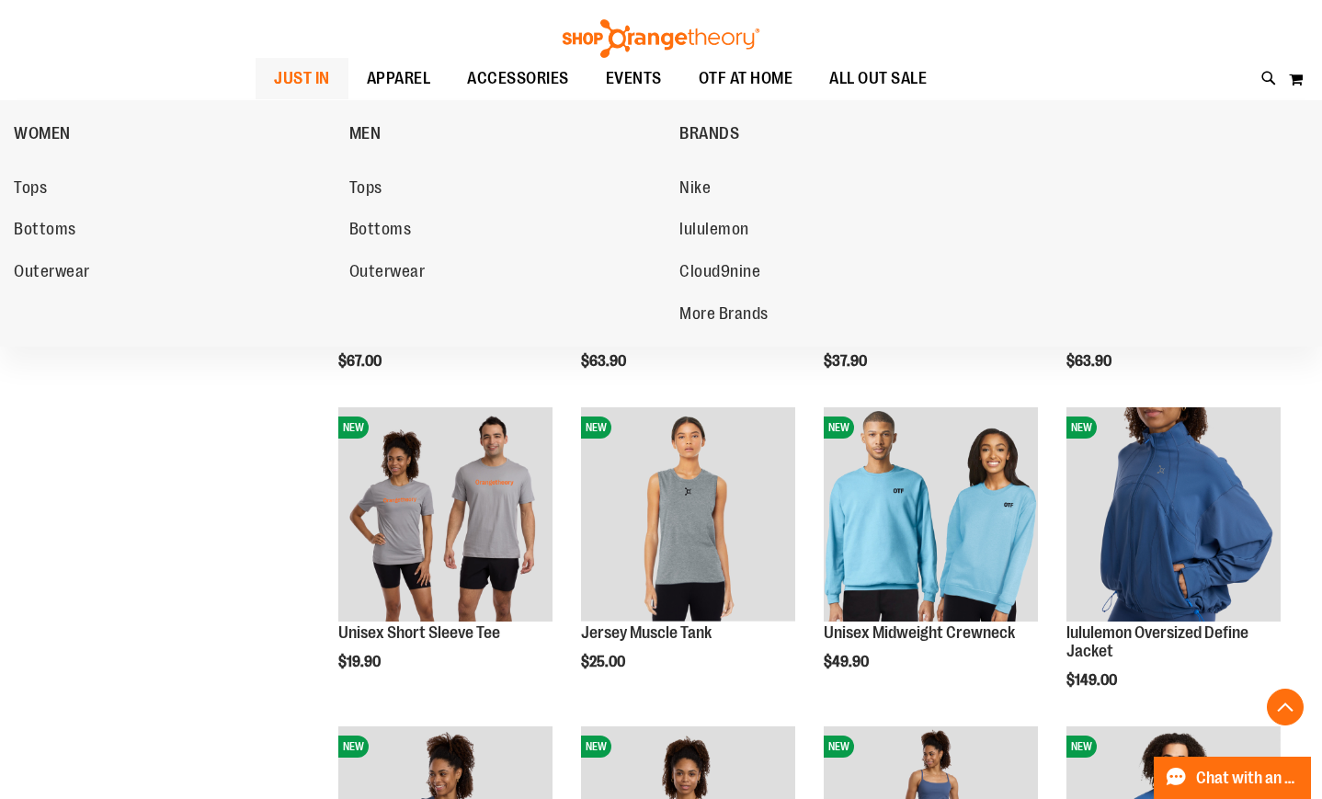
scroll to position [1562, 0]
click at [70, 256] on link "Outerwear" at bounding box center [172, 272] width 317 height 33
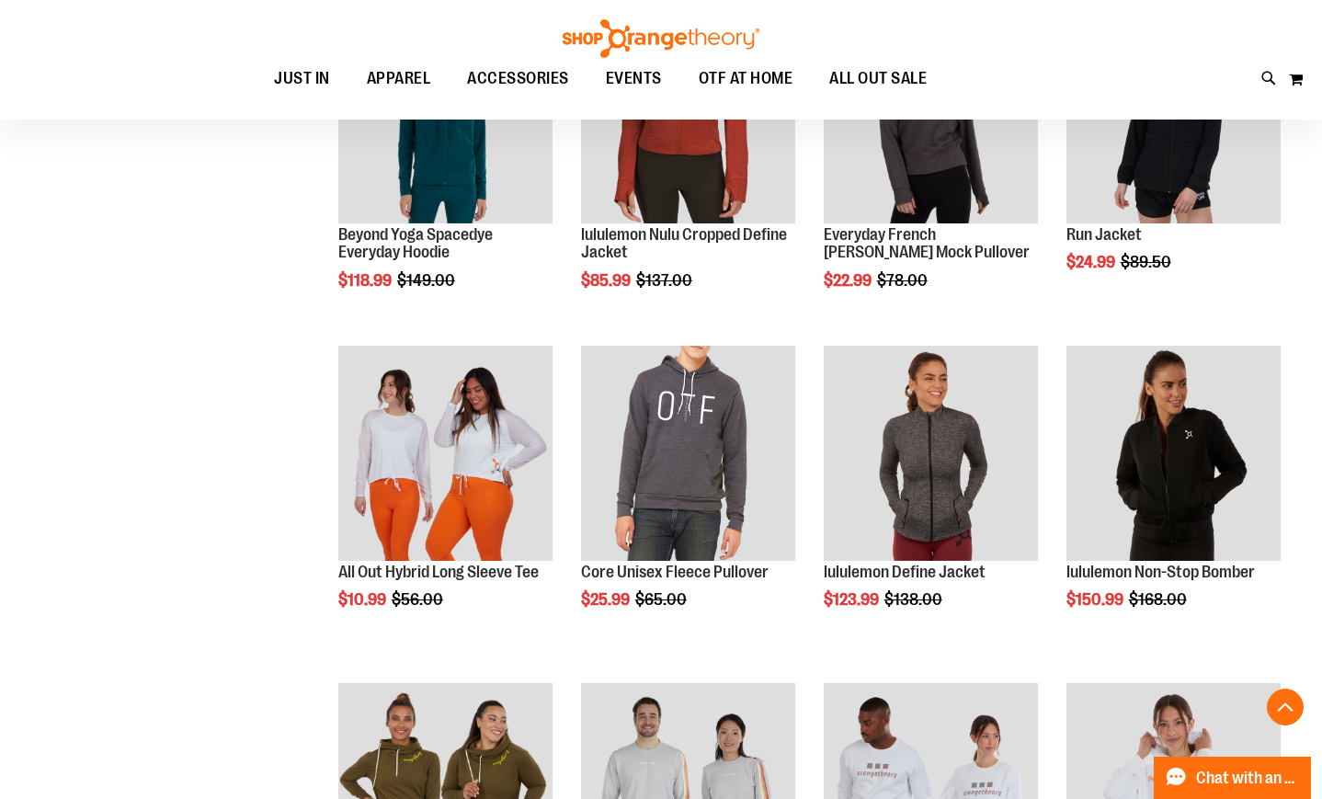
scroll to position [1562, 0]
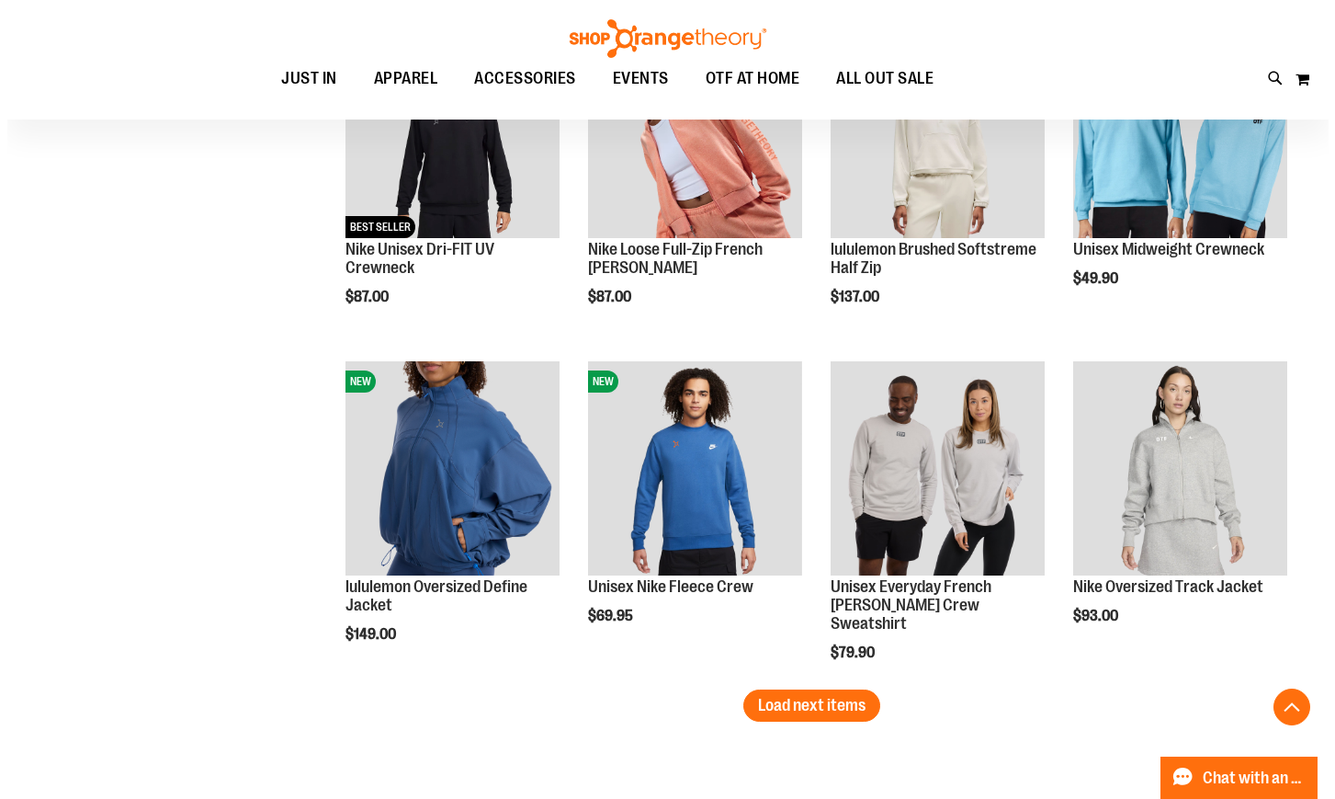
scroll to position [2733, 0]
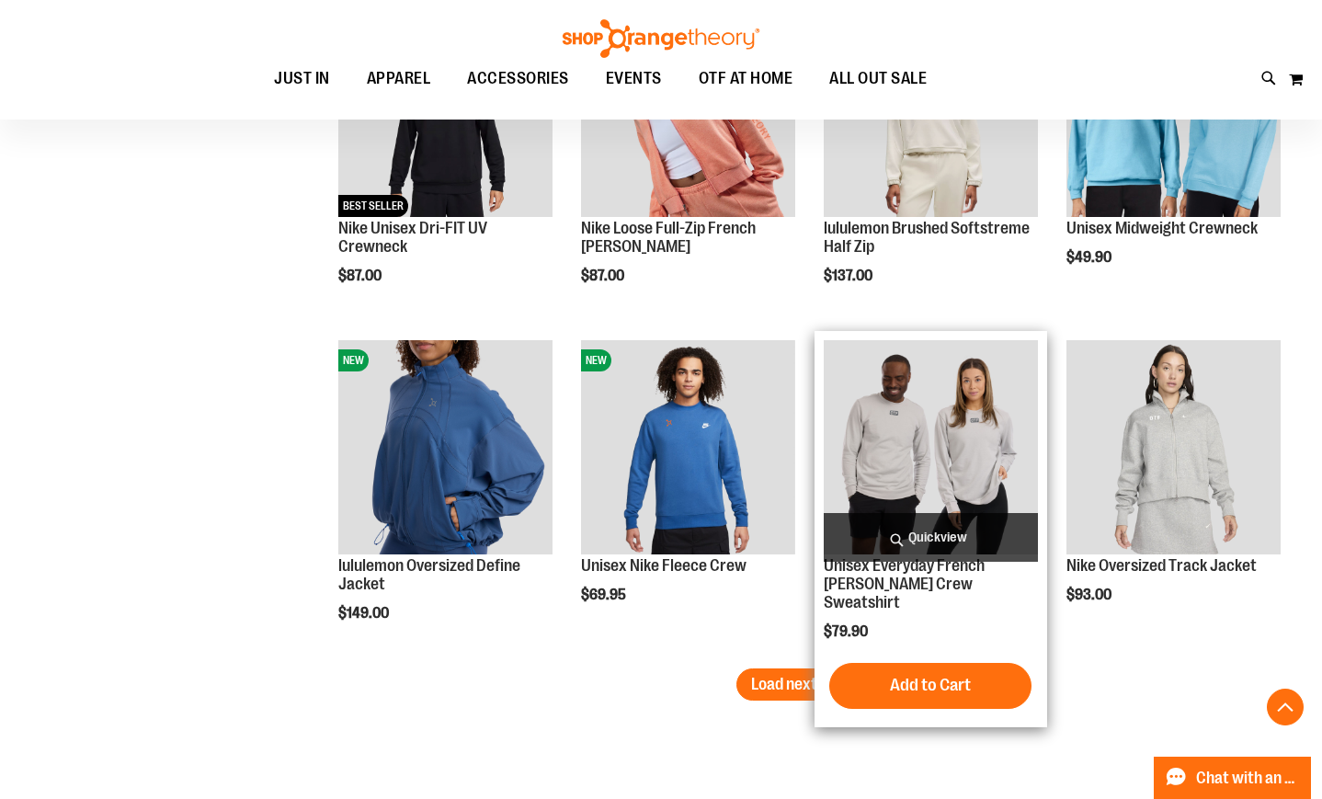
type input "**********"
click at [923, 531] on span "Quickview" at bounding box center [931, 537] width 214 height 49
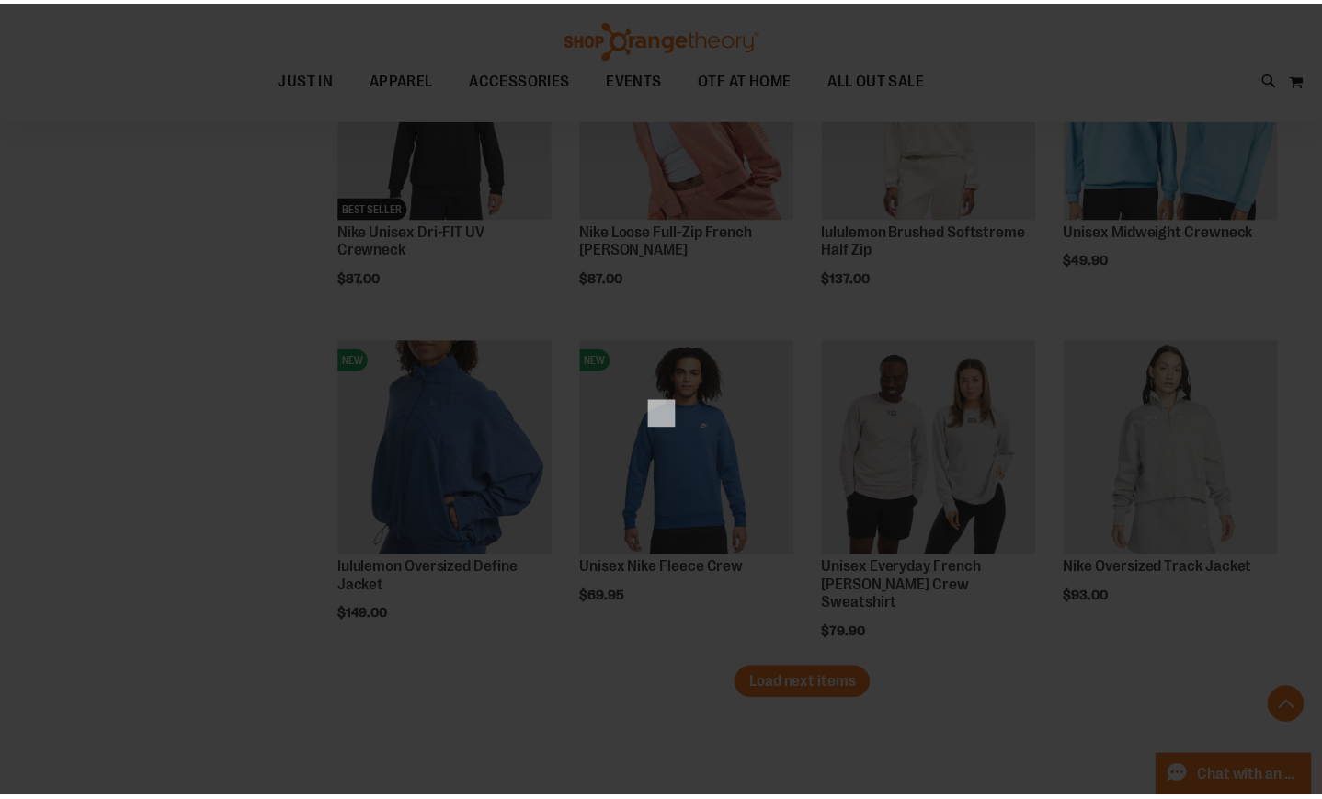
scroll to position [0, 0]
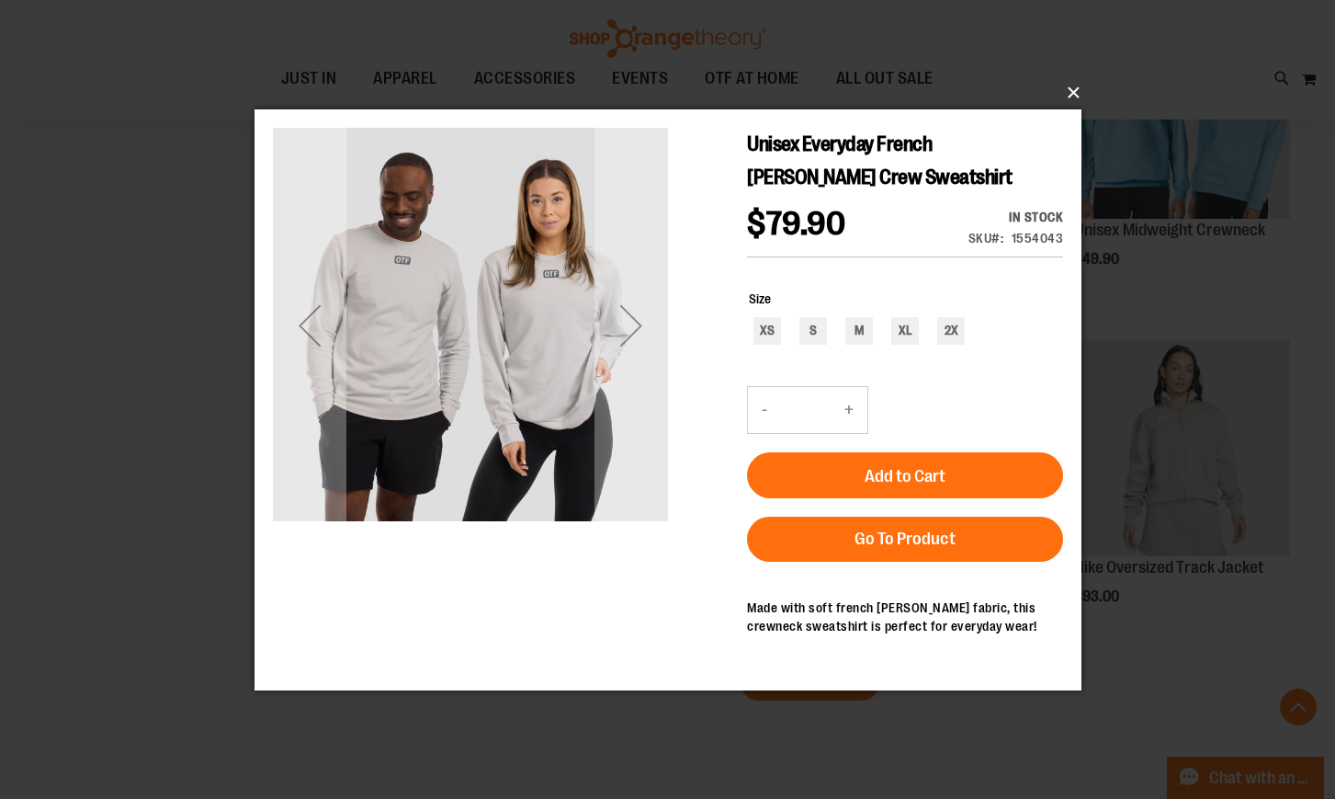
click at [1070, 89] on button "×" at bounding box center [673, 93] width 827 height 40
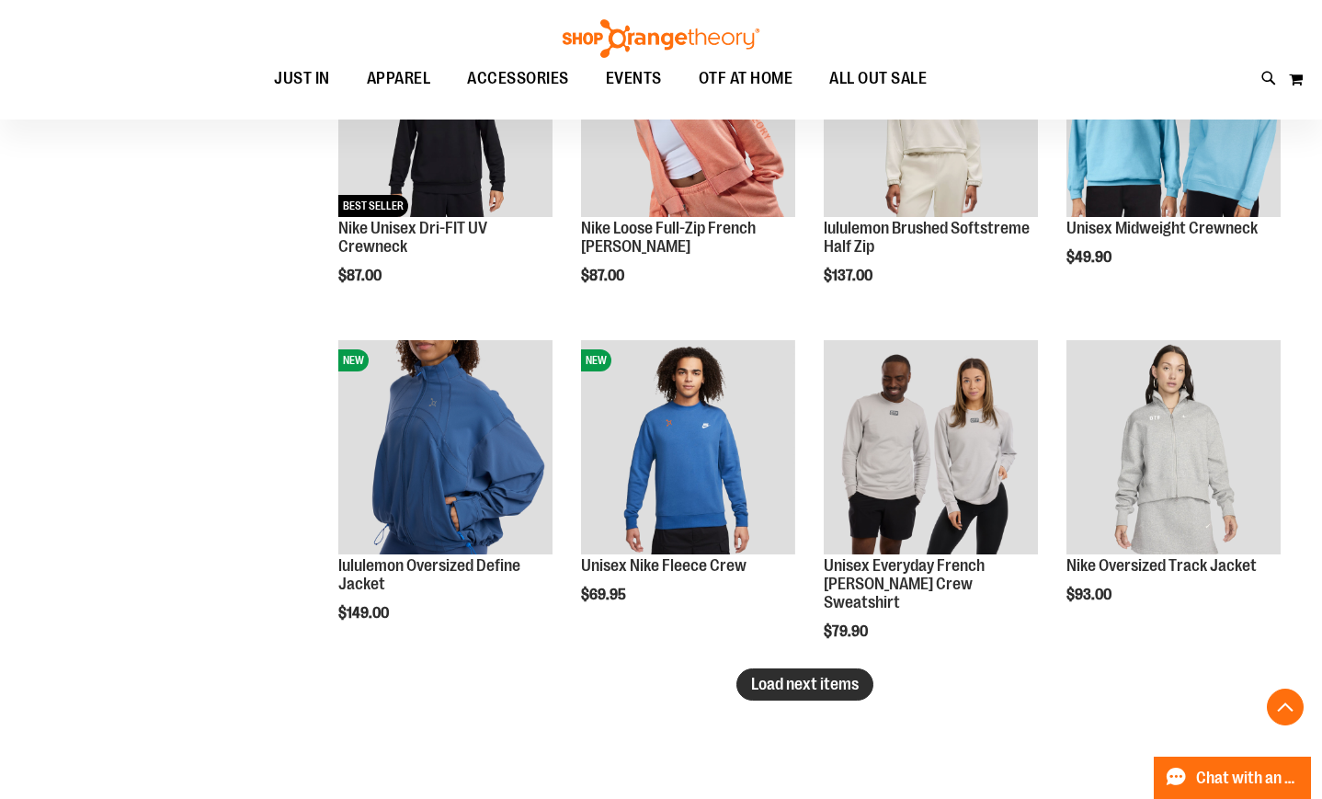
click at [767, 689] on span "Load next items" at bounding box center [805, 684] width 108 height 18
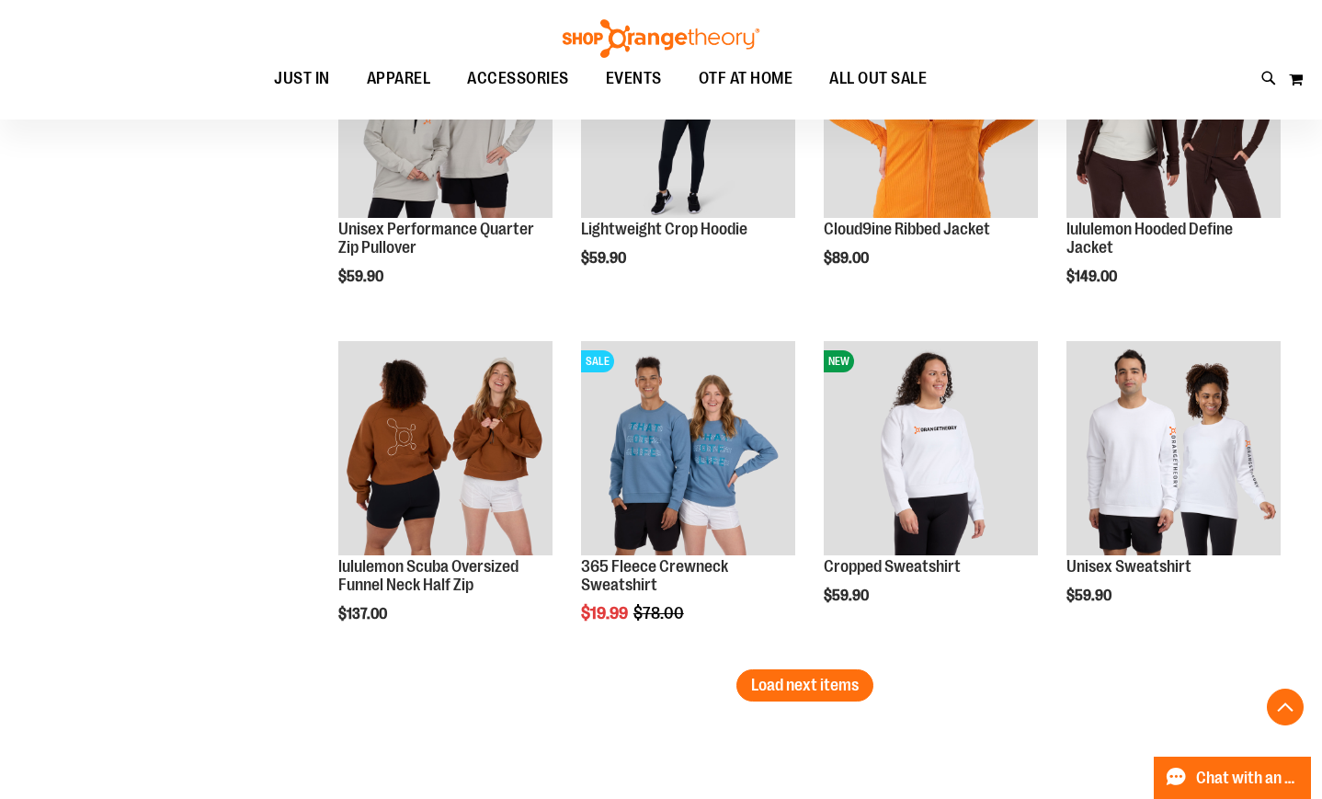
scroll to position [3835, 0]
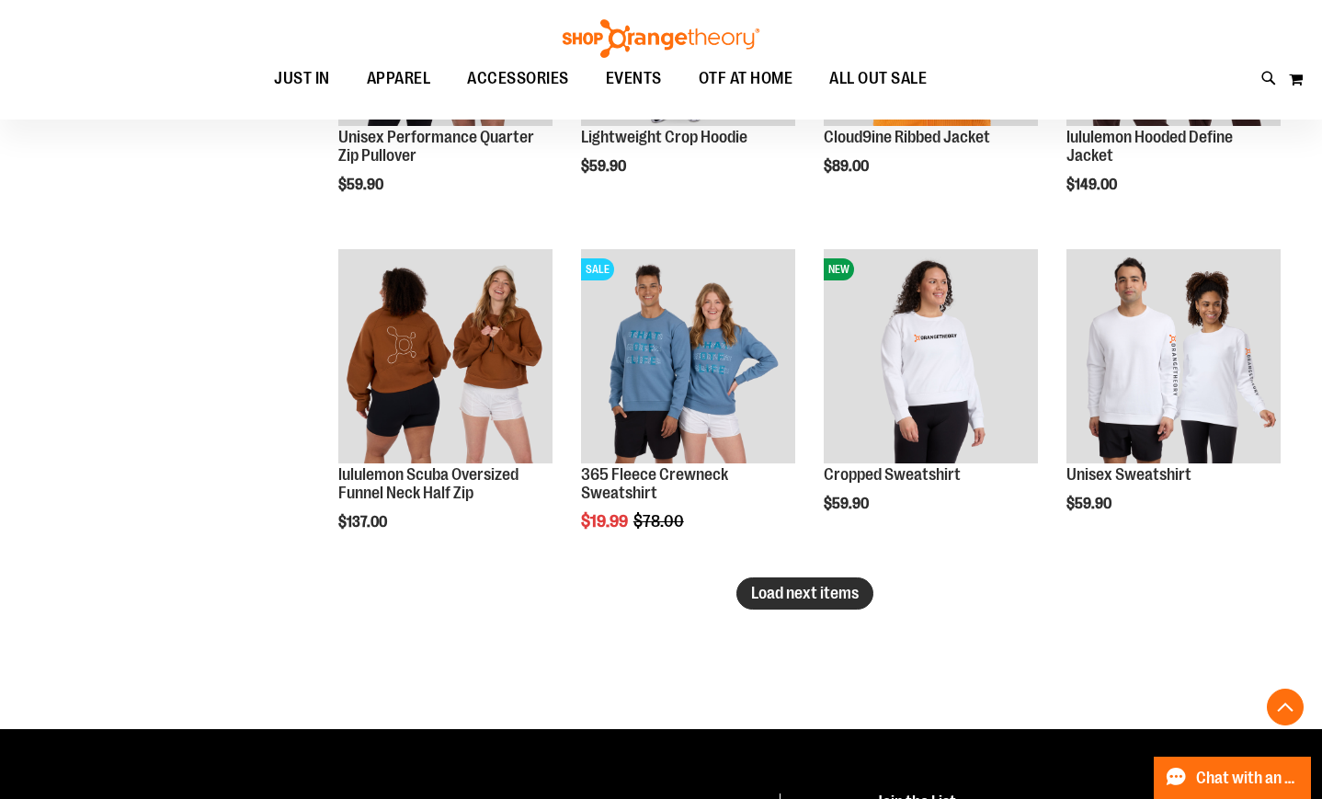
click at [832, 597] on span "Load next items" at bounding box center [805, 593] width 108 height 18
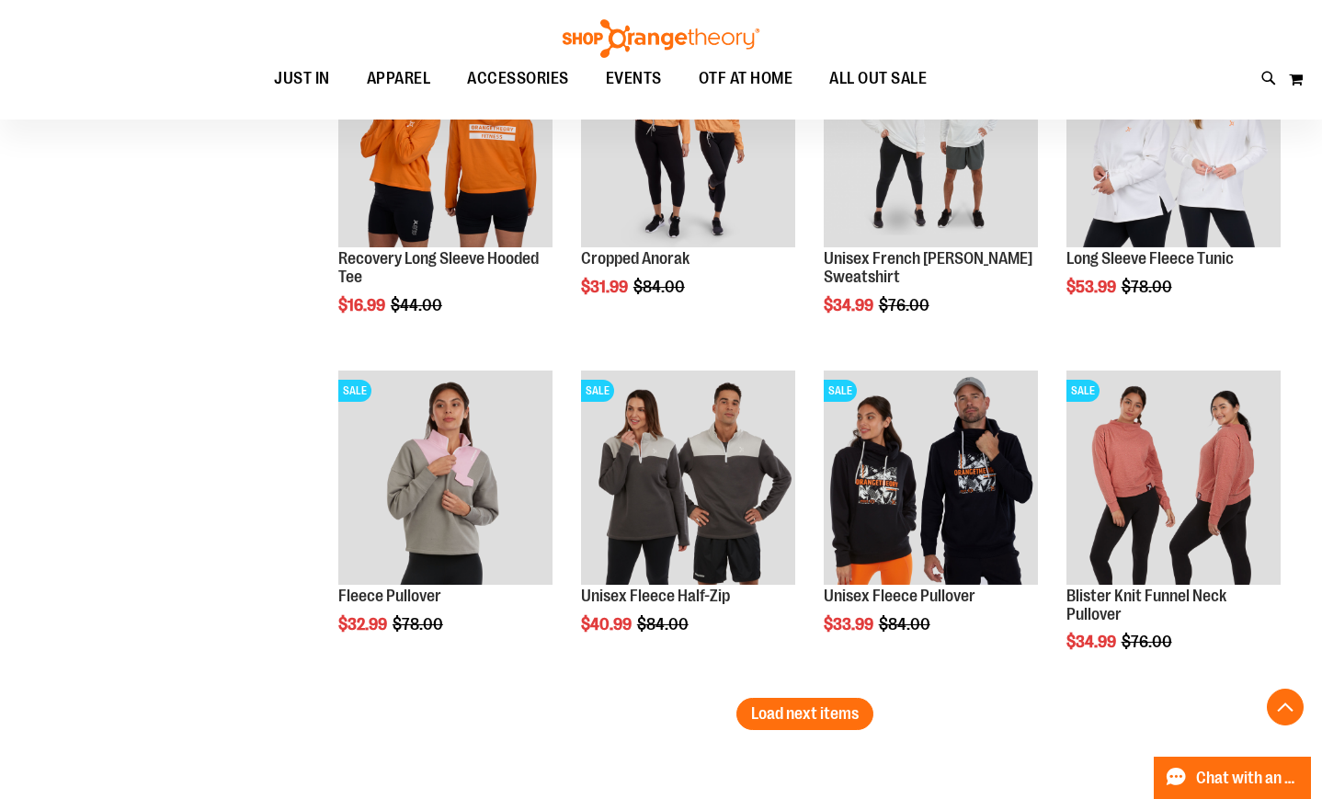
scroll to position [4755, 0]
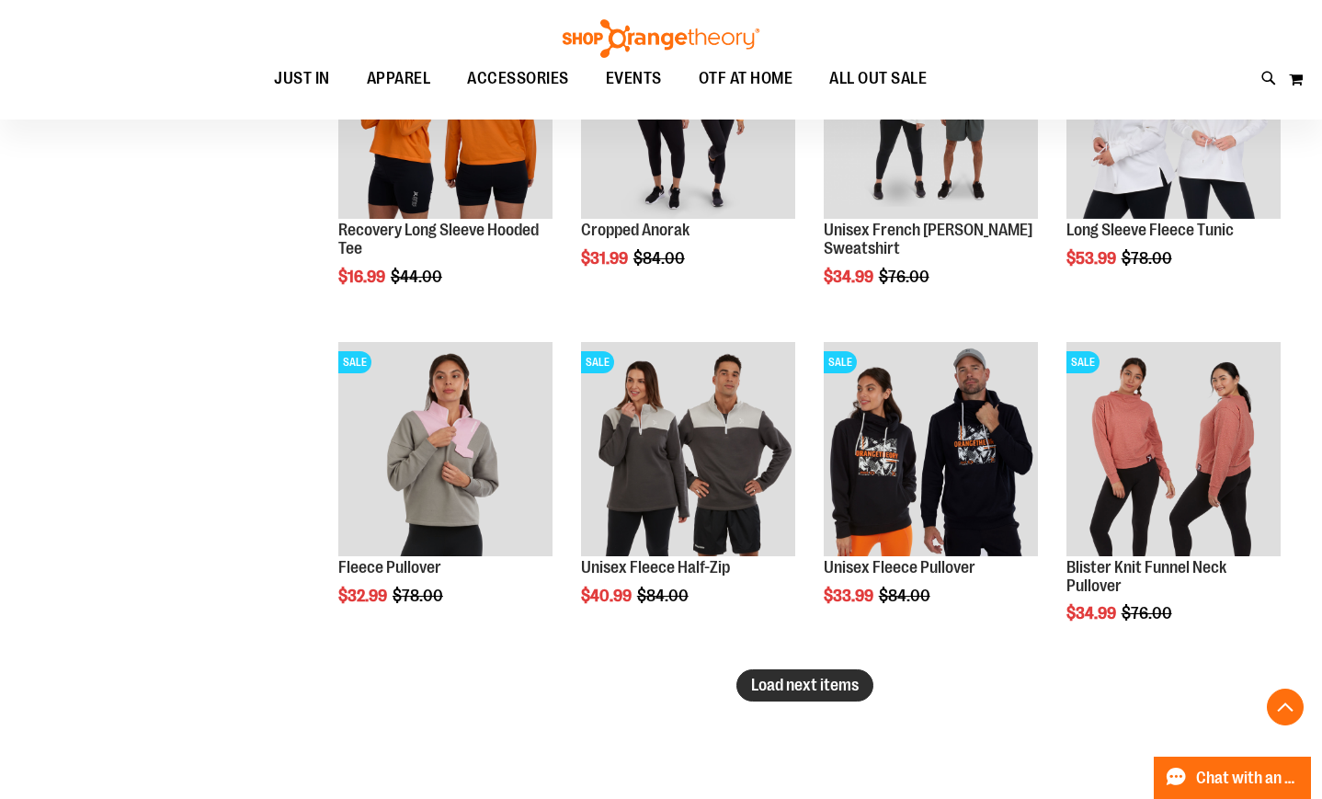
click at [837, 690] on span "Load next items" at bounding box center [805, 685] width 108 height 18
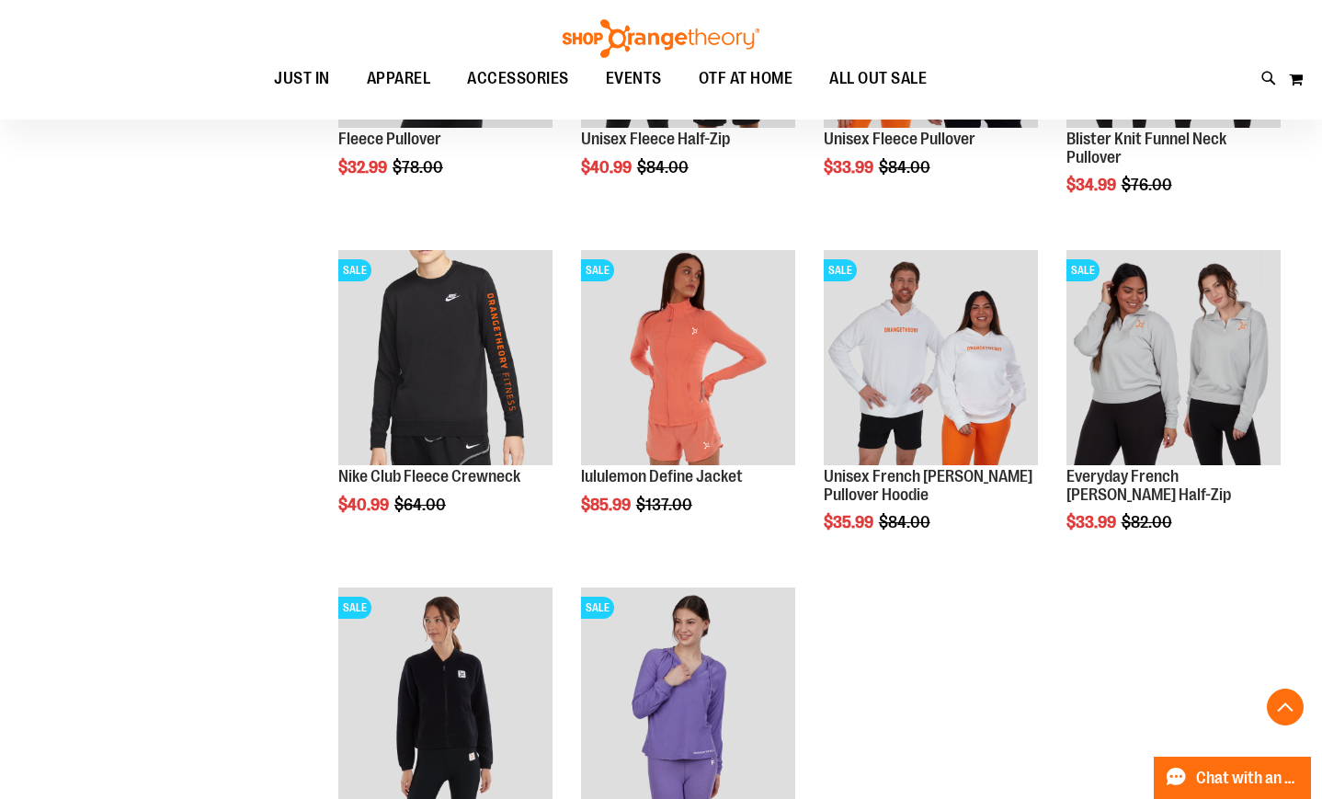
scroll to position [5214, 0]
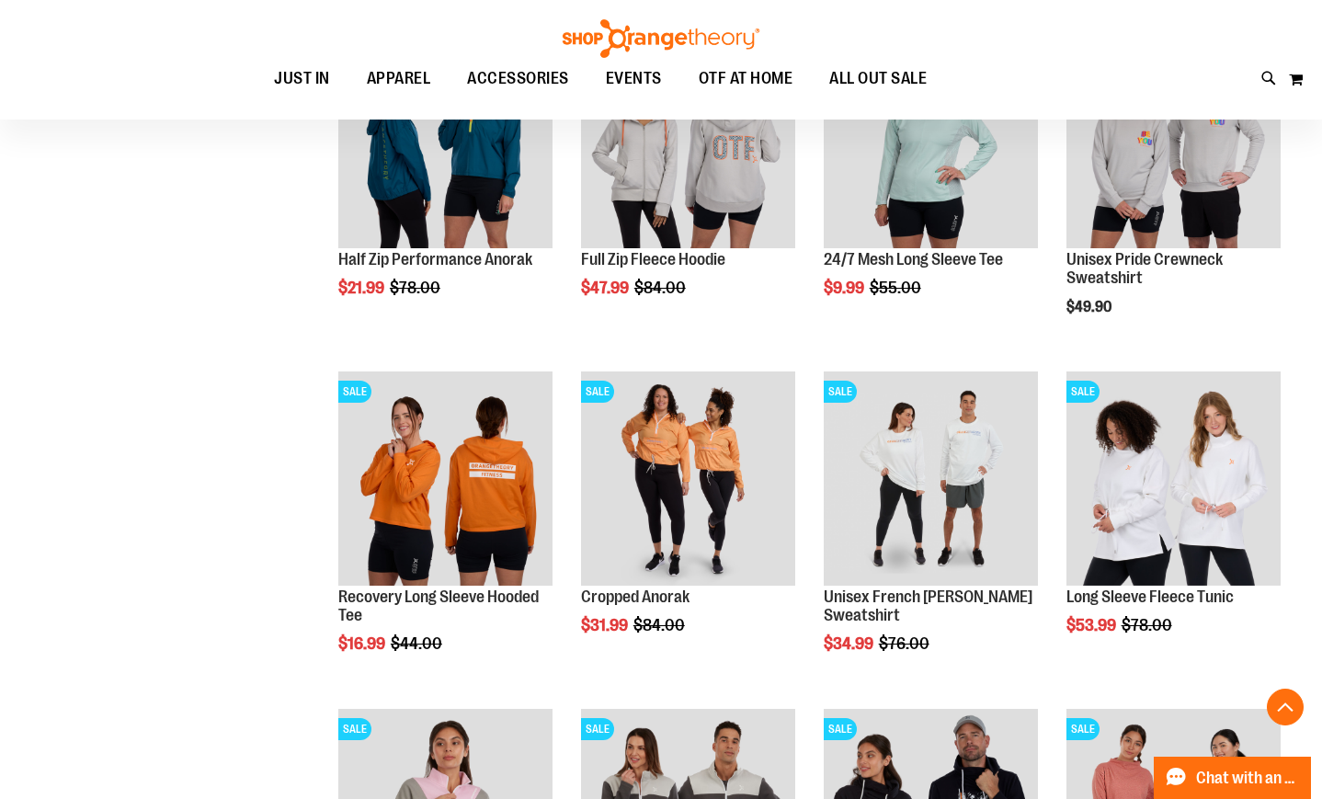
scroll to position [4387, 0]
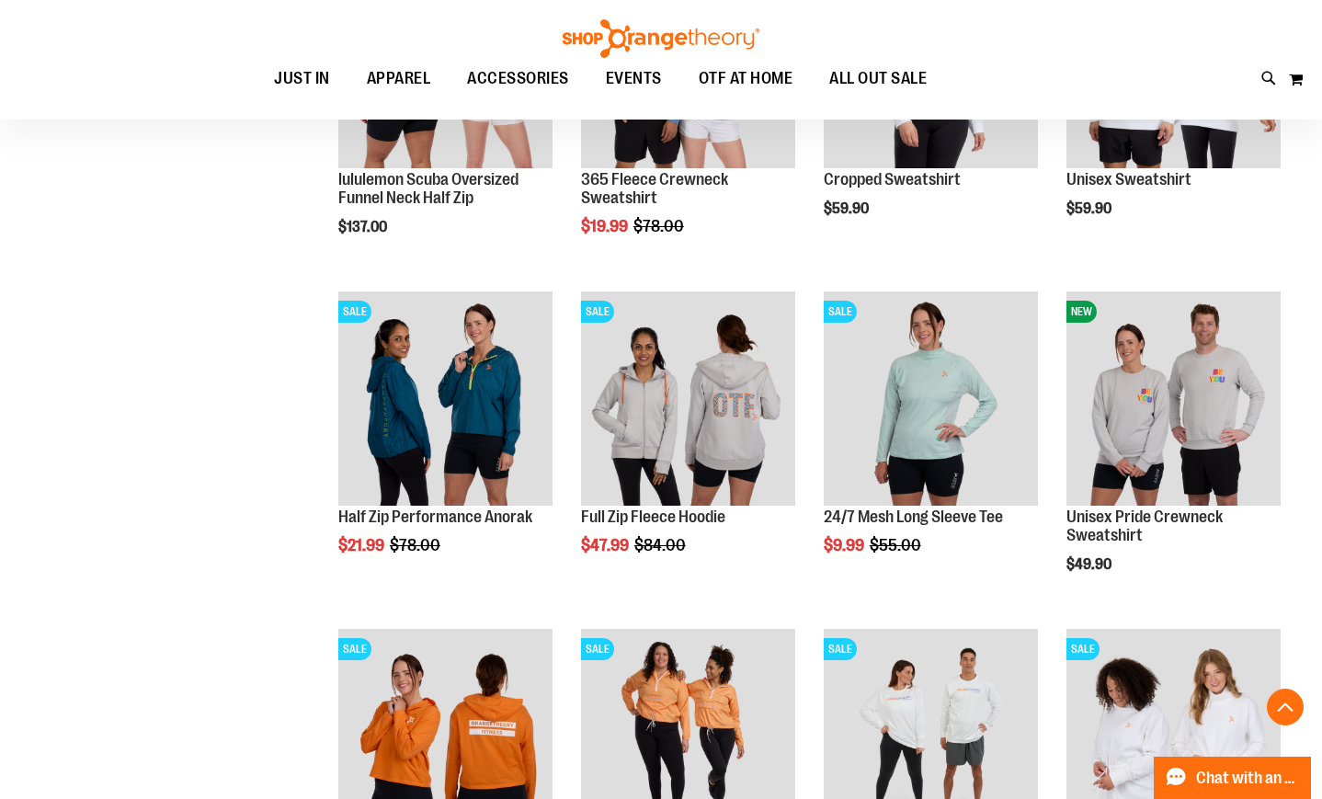
scroll to position [4111, 0]
